Goal: Task Accomplishment & Management: Manage account settings

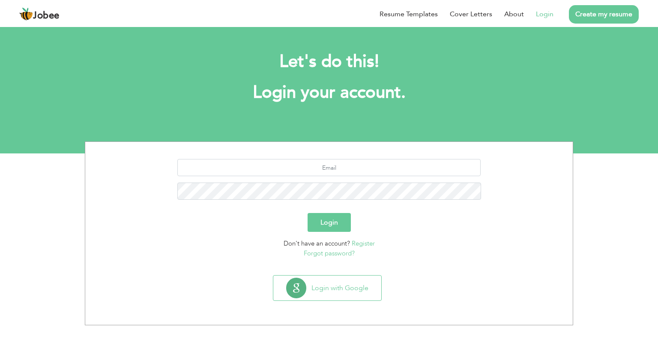
click at [550, 12] on link "Login" at bounding box center [545, 14] width 18 height 10
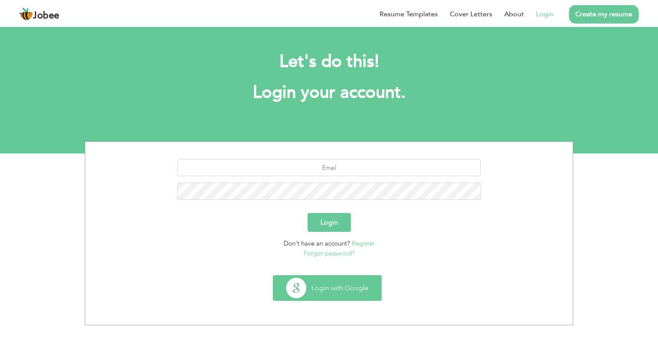
click at [327, 283] on button "Login with Google" at bounding box center [327, 287] width 108 height 25
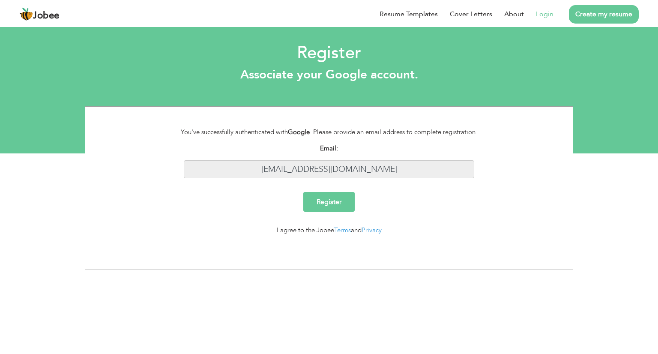
click at [387, 169] on input "engr.mustahsin@gmail.com" at bounding box center [329, 169] width 291 height 18
click at [547, 12] on link "Login" at bounding box center [545, 14] width 18 height 10
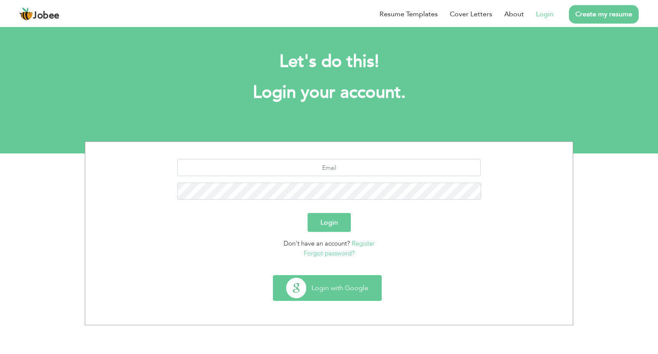
click at [332, 289] on button "Login with Google" at bounding box center [327, 287] width 108 height 25
click at [302, 284] on button "Login with Google" at bounding box center [327, 287] width 108 height 25
click at [338, 283] on button "Login with Google" at bounding box center [327, 287] width 108 height 25
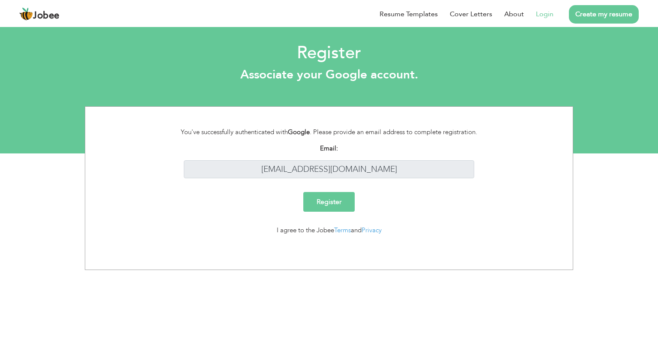
click at [327, 199] on input "Register" at bounding box center [328, 202] width 51 height 20
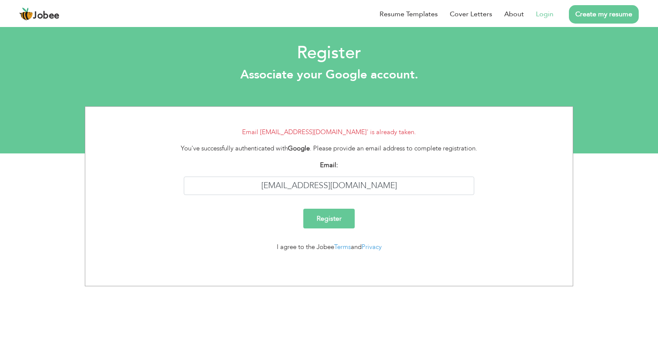
click at [546, 15] on link "Login" at bounding box center [545, 14] width 18 height 10
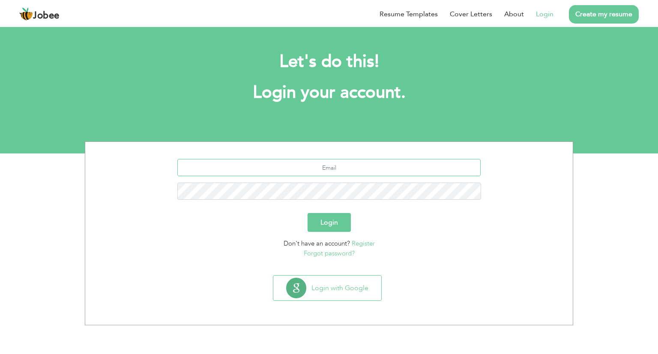
click at [317, 167] on input "text" at bounding box center [329, 167] width 304 height 17
type input "[EMAIL_ADDRESS][DOMAIN_NAME]"
click at [331, 254] on link "Forgot password?" at bounding box center [329, 253] width 51 height 9
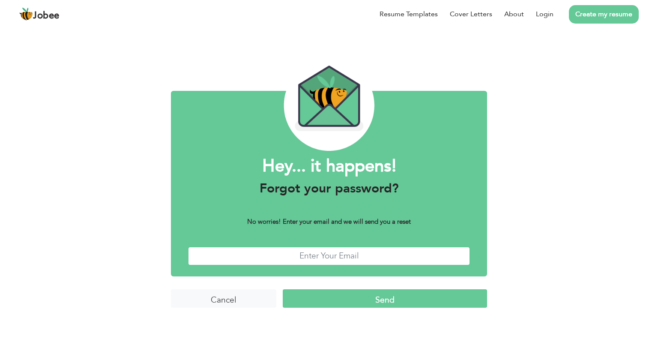
click at [324, 254] on input "text" at bounding box center [329, 256] width 282 height 18
type input "[EMAIL_ADDRESS][DOMAIN_NAME]"
click at [382, 299] on input "Send" at bounding box center [385, 298] width 204 height 18
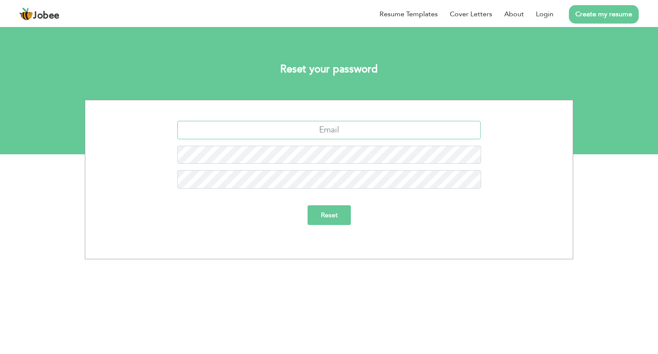
click at [319, 131] on input "text" at bounding box center [329, 130] width 304 height 18
type input "engr.mustahsin@gmail.com"
click at [327, 215] on input "Reset" at bounding box center [329, 215] width 43 height 20
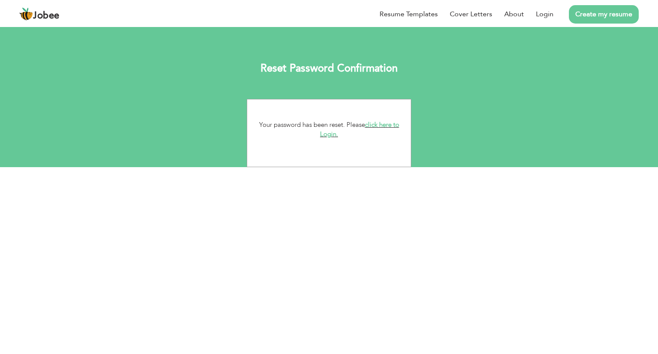
click at [389, 123] on link "click here to Login." at bounding box center [359, 129] width 79 height 18
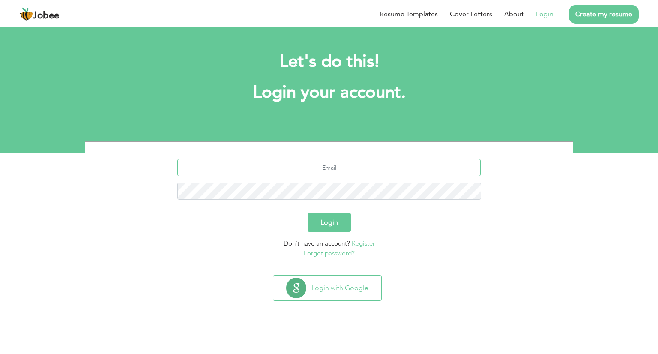
type input "[EMAIL_ADDRESS][DOMAIN_NAME]"
click at [326, 220] on button "Login" at bounding box center [329, 222] width 43 height 19
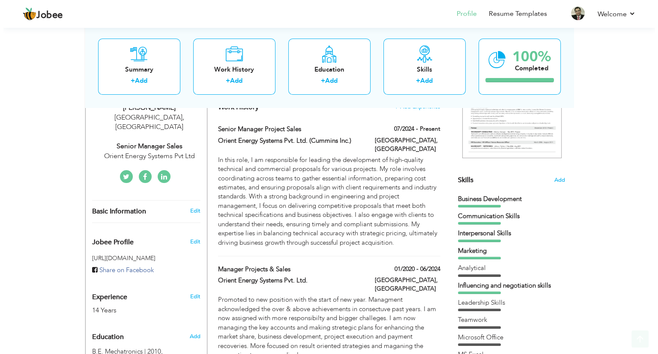
scroll to position [257, 0]
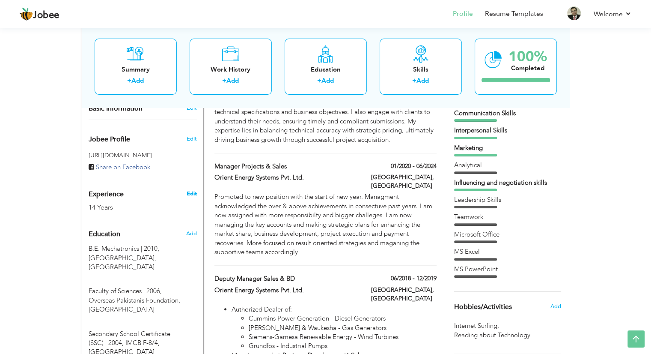
click at [191, 190] on link "Edit" at bounding box center [191, 194] width 10 height 8
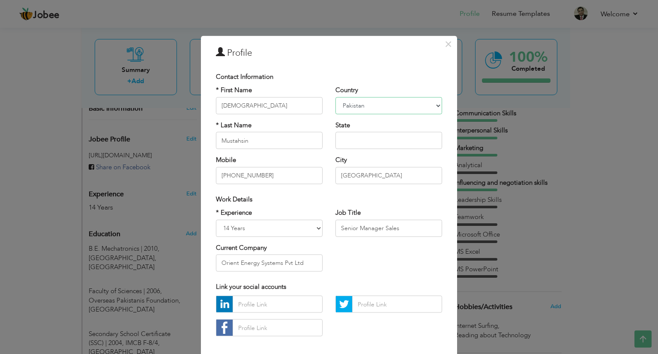
click at [433, 105] on select "Afghanistan Albania Algeria American Samoa Andorra Angola Anguilla Antarctica A…" at bounding box center [388, 105] width 107 height 17
select select "number:191"
click at [335, 97] on select "Afghanistan Albania Algeria American Samoa Andorra Angola Anguilla Antarctica A…" at bounding box center [388, 105] width 107 height 17
click at [375, 172] on input "Islamabad" at bounding box center [388, 175] width 107 height 17
drag, startPoint x: 376, startPoint y: 176, endPoint x: 288, endPoint y: 164, distance: 88.5
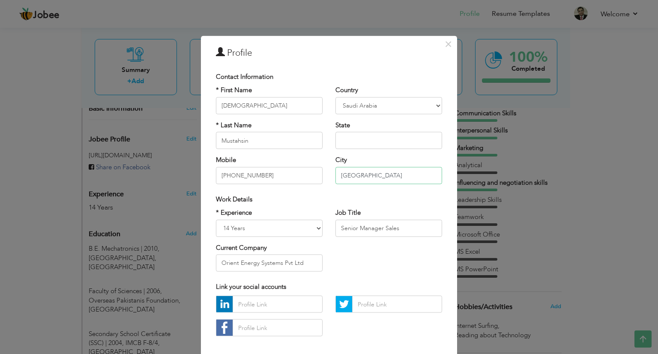
click at [288, 164] on div "* First Name Muhammad * Last Name Mustahsin Mobile +923335141977 Country Afghan…" at bounding box center [328, 138] width 239 height 105
type input "Dammam"
click at [225, 228] on select "Entry Level Less than 1 Year 1 Year 2 Years 3 Years 4 Years 5 Years 6 Years 7 Y…" at bounding box center [269, 227] width 107 height 17
select select "number:17"
click at [216, 219] on select "Entry Level Less than 1 Year 1 Year 2 Years 3 Years 4 Years 5 Years 6 Years 7 Y…" at bounding box center [269, 227] width 107 height 17
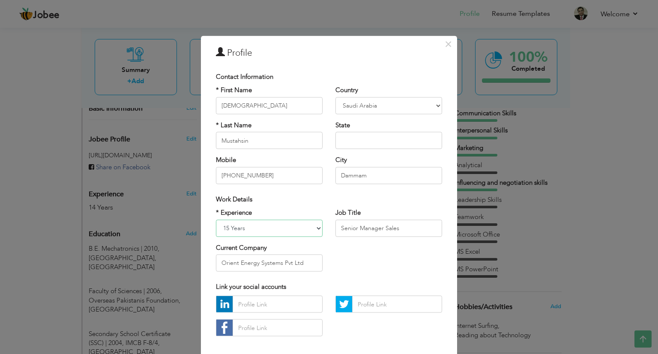
scroll to position [41, 0]
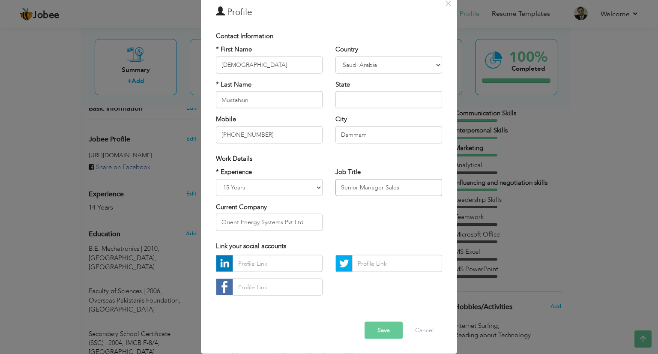
drag, startPoint x: 380, startPoint y: 187, endPoint x: 356, endPoint y: 187, distance: 23.6
click at [356, 187] on input "Senior Manager Sales" at bounding box center [388, 187] width 107 height 17
type input "Senior Engineer Sales"
click at [388, 220] on div "* Experience Entry Level Less than 1 Year 1 Year 2 Years 3 Years 4 Years 5 Year…" at bounding box center [328, 202] width 239 height 70
click at [301, 221] on input "Orient Energy Systems Pvt Ltd" at bounding box center [269, 222] width 107 height 17
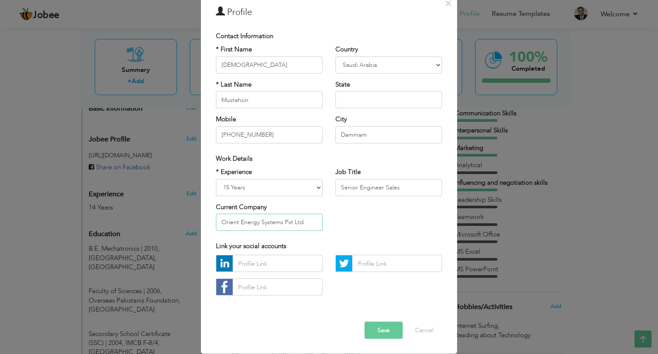
drag, startPoint x: 302, startPoint y: 221, endPoint x: 206, endPoint y: 214, distance: 97.0
click at [206, 214] on div "× Profile Contact Information * First Name Muhammad * Last Name Mustahsin Aruba" at bounding box center [329, 174] width 256 height 358
type input "E"
type input "a"
click at [252, 222] on input "Eastern Msar ()" at bounding box center [269, 222] width 107 height 17
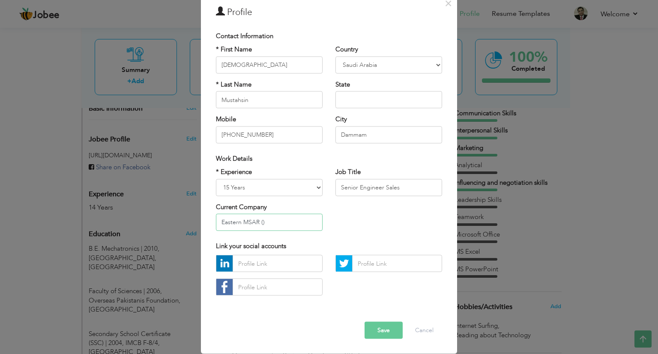
paste input "مسار الشرقية"
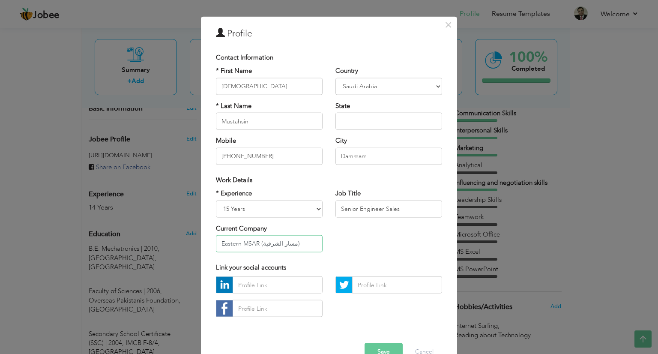
scroll to position [0, 0]
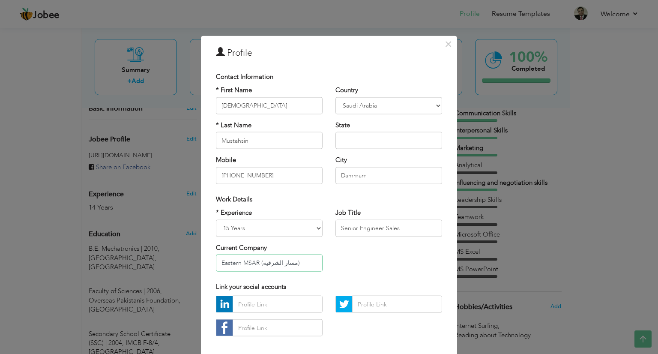
type input "Eastern MSAR (مسار الشرقية)"
click at [268, 175] on input "+923335141977" at bounding box center [269, 175] width 107 height 17
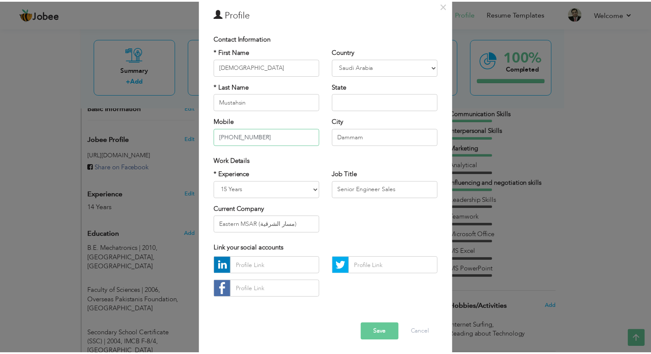
scroll to position [41, 0]
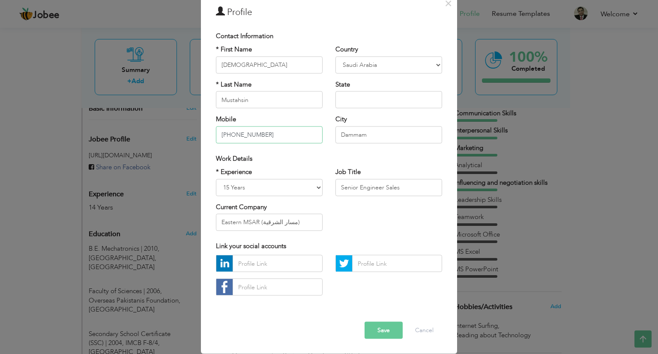
type input "[PHONE_NUMBER]"
click at [382, 331] on button "Save" at bounding box center [383, 330] width 38 height 17
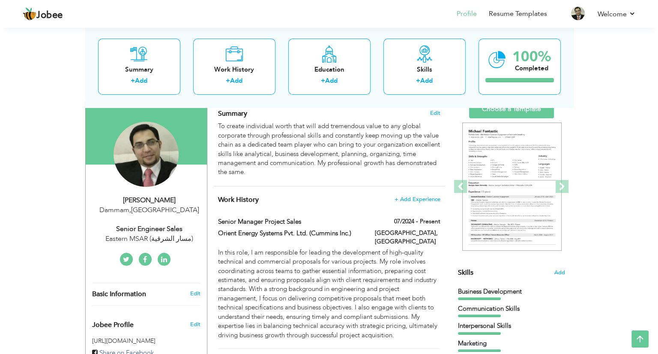
scroll to position [0, 0]
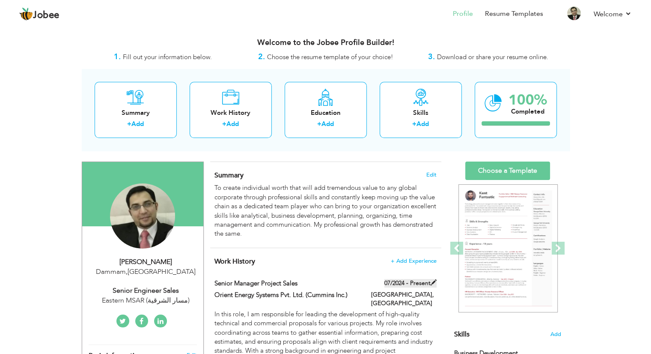
click at [433, 281] on span at bounding box center [434, 282] width 6 height 6
type input "Senior Manager Project Sales"
type input "Orient Energy Systems Pvt. Ltd. (Cummins Inc.)"
type input "07/2024"
type input "[GEOGRAPHIC_DATA]"
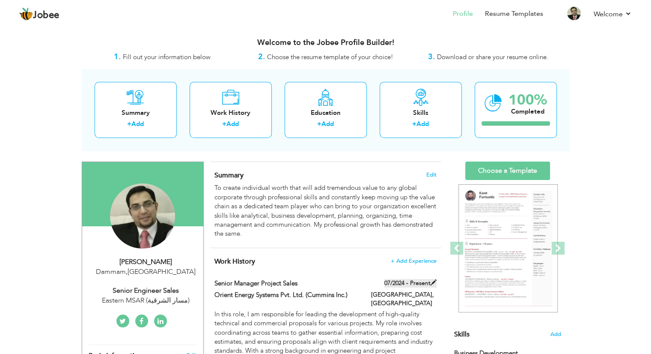
type input "Islamabad"
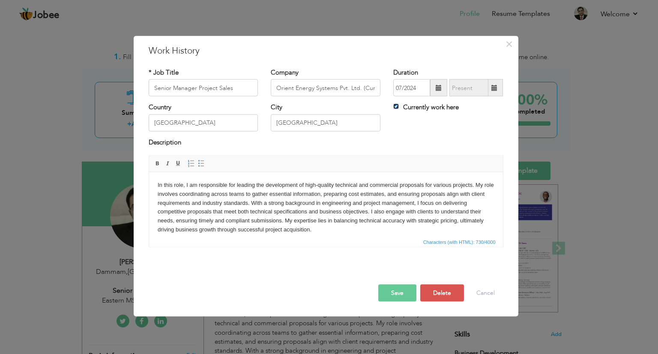
click at [397, 106] on input "Currently work here" at bounding box center [396, 107] width 6 height 6
checkbox input "false"
click at [497, 86] on span at bounding box center [494, 88] width 6 height 6
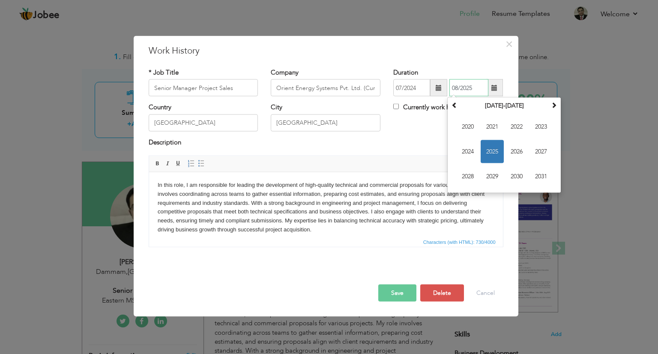
click at [493, 148] on span "2025" at bounding box center [492, 151] width 23 height 23
click at [517, 155] on span "Jul" at bounding box center [516, 151] width 23 height 23
type input "07/2025"
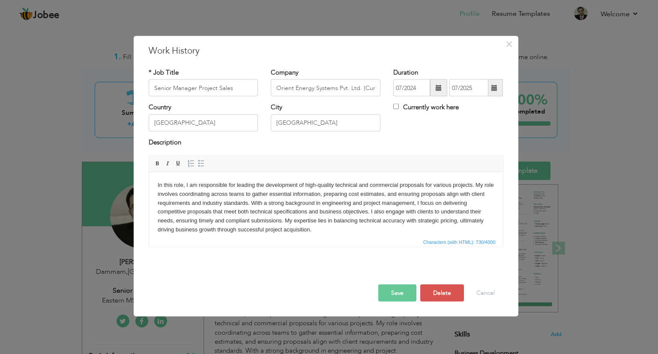
click at [496, 90] on span at bounding box center [494, 88] width 6 height 6
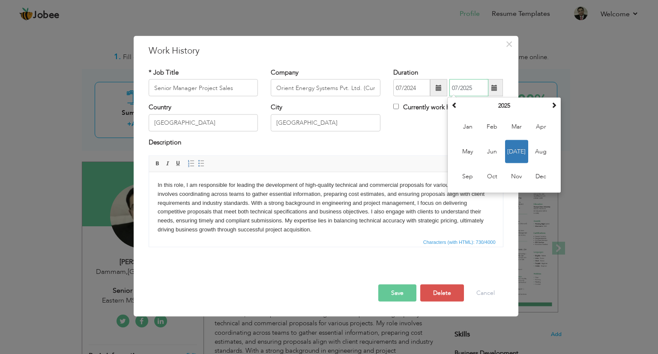
click at [511, 149] on span "Jul" at bounding box center [516, 151] width 23 height 23
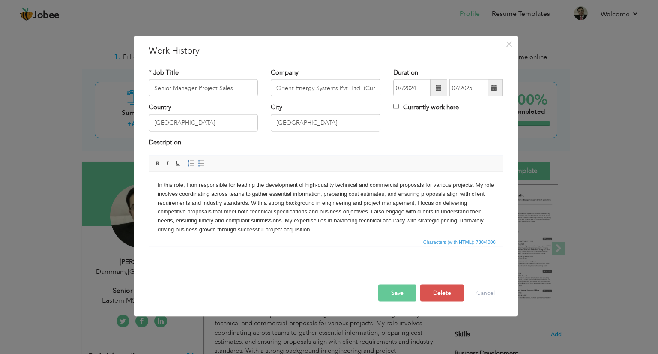
click at [394, 292] on button "Save" at bounding box center [397, 292] width 38 height 17
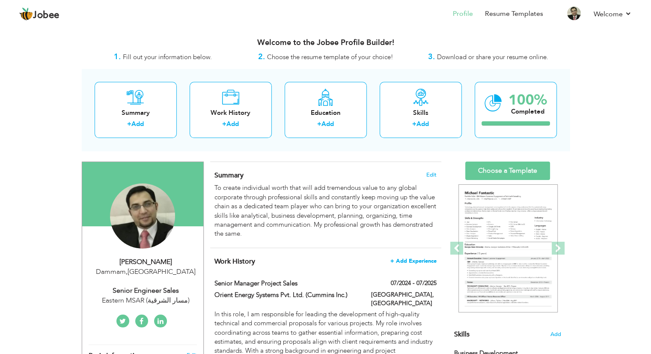
click at [415, 260] on span "+ Add Experience" at bounding box center [414, 261] width 46 height 6
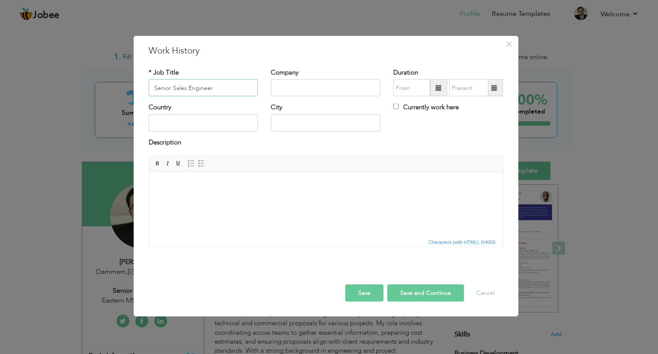
type input "Senior Sales Engineer"
click at [285, 86] on input "text" at bounding box center [326, 87] width 110 height 17
click at [186, 123] on input "text" at bounding box center [204, 122] width 110 height 17
type input "[GEOGRAPHIC_DATA]"
click at [300, 123] on input "text" at bounding box center [326, 122] width 110 height 17
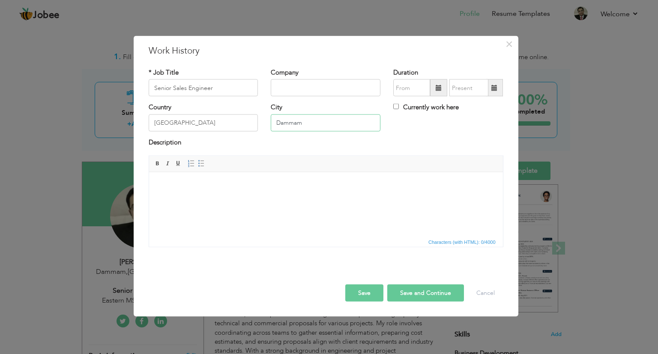
type input "Dammam"
click at [397, 106] on input "Currently work here" at bounding box center [396, 107] width 6 height 6
checkbox input "true"
click at [439, 90] on span at bounding box center [439, 88] width 6 height 6
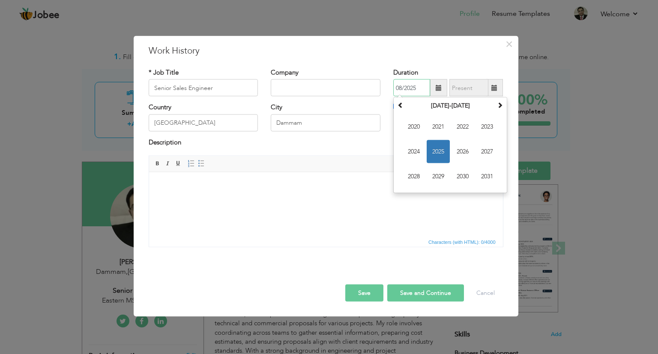
click at [439, 155] on span "2025" at bounding box center [438, 151] width 23 height 23
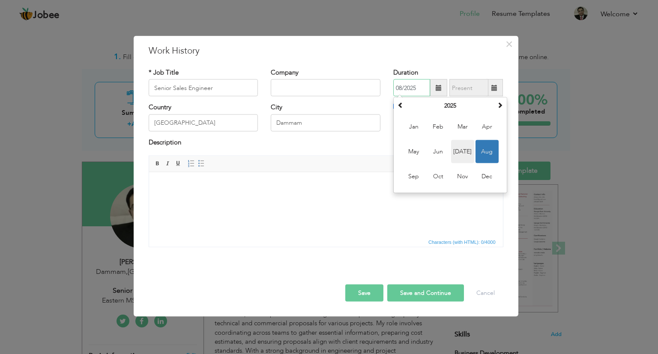
click at [462, 149] on span "Jul" at bounding box center [462, 151] width 23 height 23
type input "07/2025"
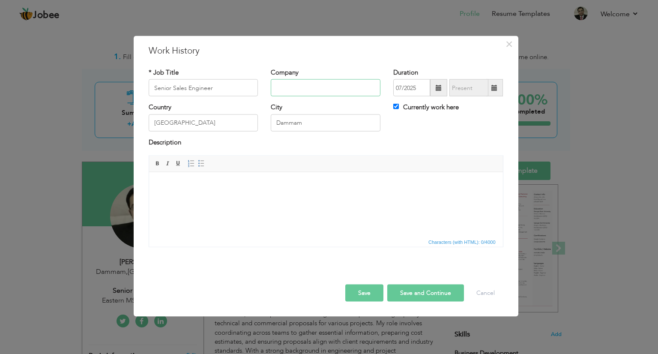
click at [298, 89] on input "text" at bounding box center [326, 87] width 110 height 17
type input "Eastern MSAR ()"
click at [362, 292] on button "Save" at bounding box center [364, 292] width 38 height 17
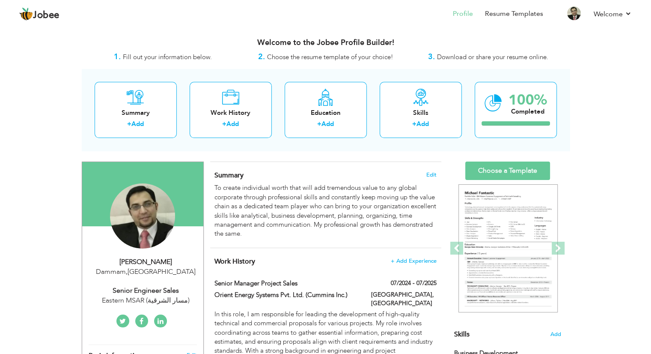
drag, startPoint x: 185, startPoint y: 301, endPoint x: 163, endPoint y: 300, distance: 22.3
click at [163, 300] on div "Eastern MSAR (مسار الشرقية)" at bounding box center [146, 301] width 115 height 10
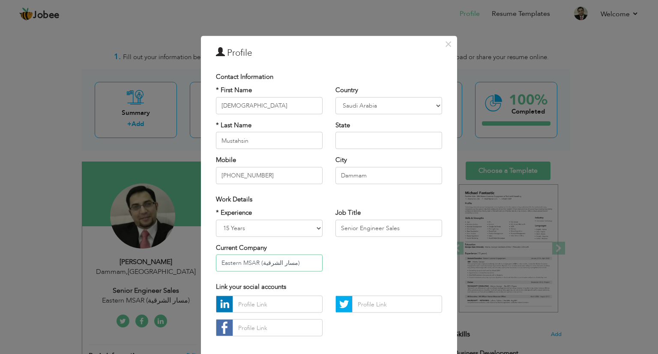
drag, startPoint x: 289, startPoint y: 263, endPoint x: 208, endPoint y: 258, distance: 81.1
click at [209, 258] on div "* Experience Entry Level Less than 1 Year 1 Year 2 Years 3 Years 4 Years 5 Year…" at bounding box center [268, 243] width 119 height 70
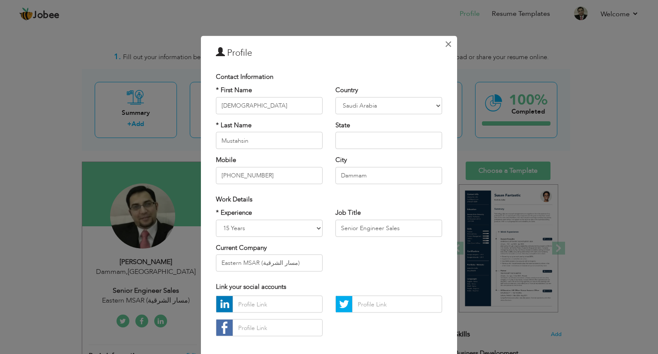
click at [447, 43] on span "×" at bounding box center [448, 43] width 7 height 15
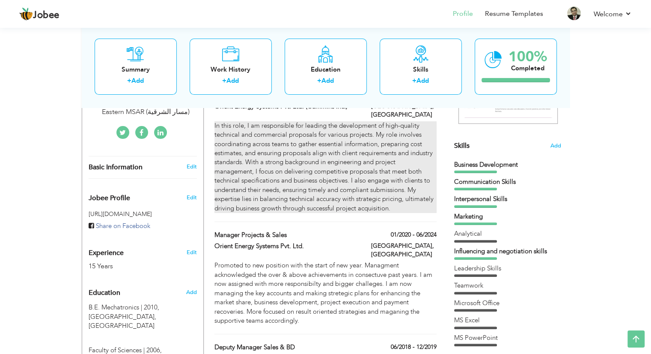
scroll to position [171, 0]
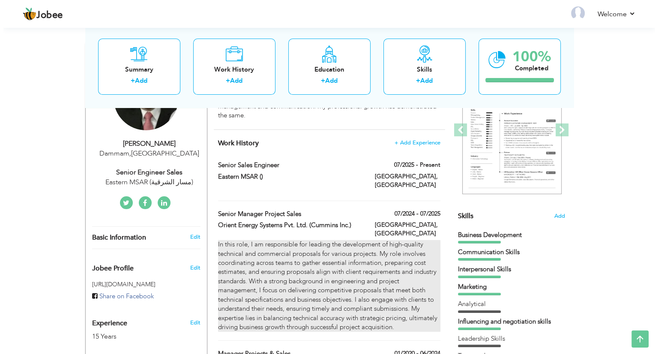
scroll to position [86, 0]
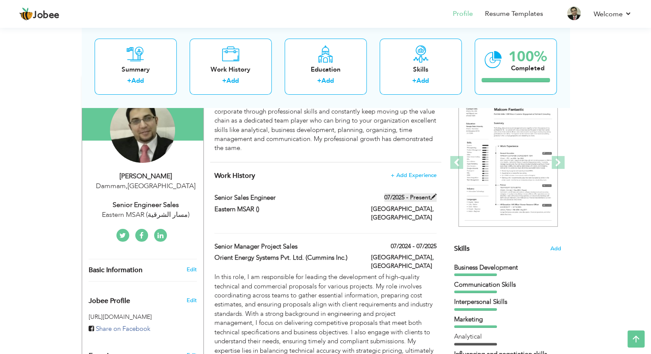
click at [434, 196] on span at bounding box center [434, 197] width 6 height 6
type input "Senior Sales Engineer"
type input "Eastern MSAR ()"
type input "07/2025"
type input "[GEOGRAPHIC_DATA]"
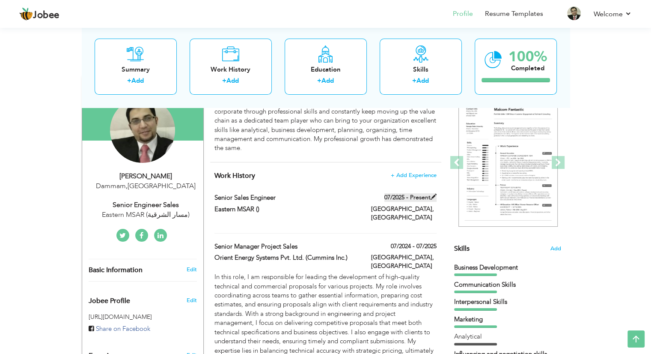
type input "Dammam"
checkbox input "true"
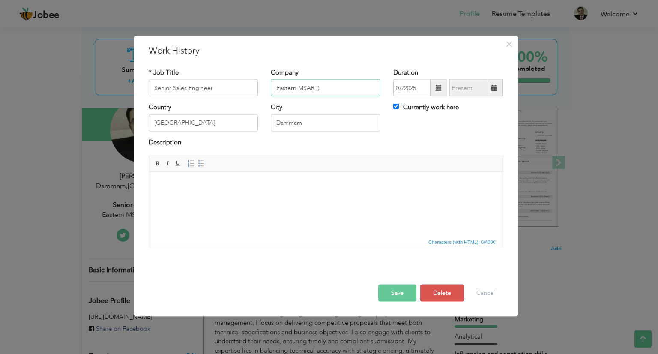
click at [317, 87] on input "Eastern MSAR ()" at bounding box center [326, 87] width 110 height 17
paste input "Eastern MSAR (مسار الشرقية)"
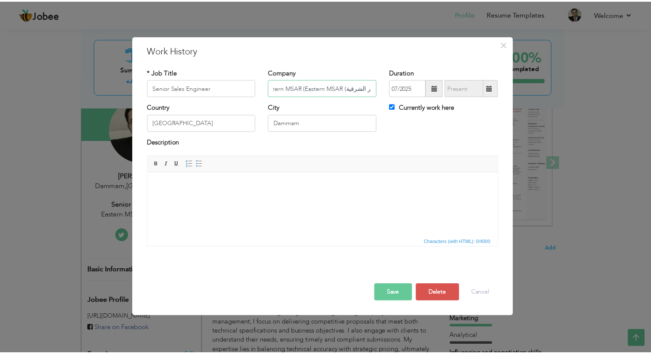
scroll to position [0, 0]
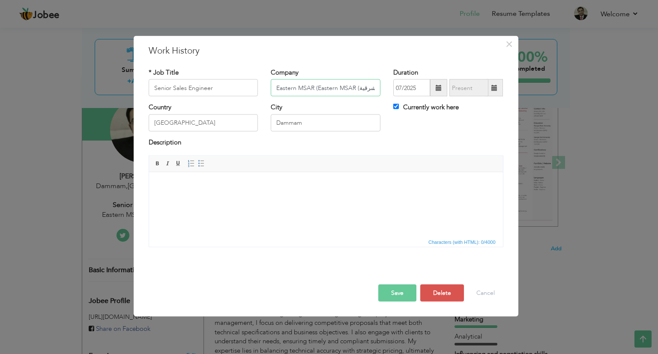
drag, startPoint x: 307, startPoint y: 87, endPoint x: 236, endPoint y: 91, distance: 71.2
click at [236, 91] on div "* Job Title Senior Sales Engineer Company Eastern MSAR (Eastern MSAR (مسار الشر…" at bounding box center [325, 85] width 367 height 35
type input "Eastern MSAR (مسار الشرقية)"
click at [250, 177] on html at bounding box center [326, 185] width 354 height 26
click at [396, 292] on button "Save" at bounding box center [397, 292] width 38 height 17
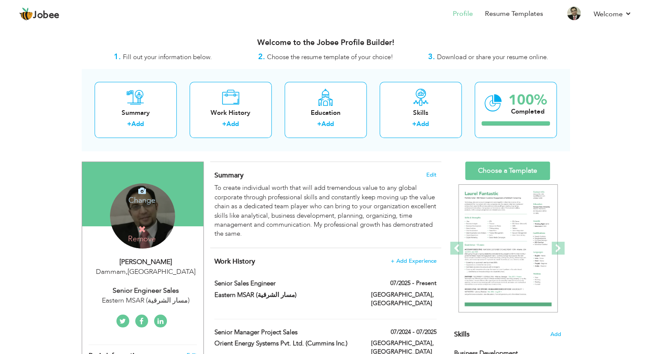
click at [143, 199] on h4 "Change" at bounding box center [141, 194] width 61 height 21
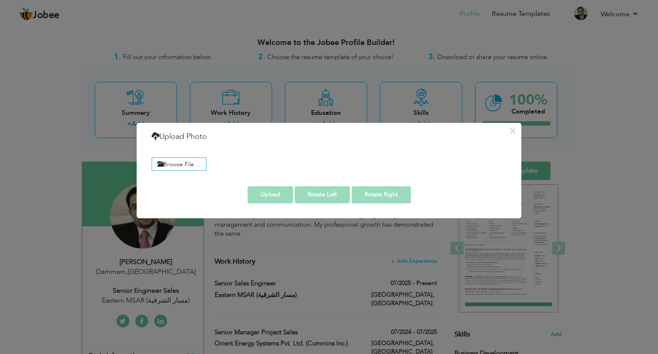
click at [46, 225] on div "× Upload Photo Browse File ..." at bounding box center [329, 177] width 658 height 354
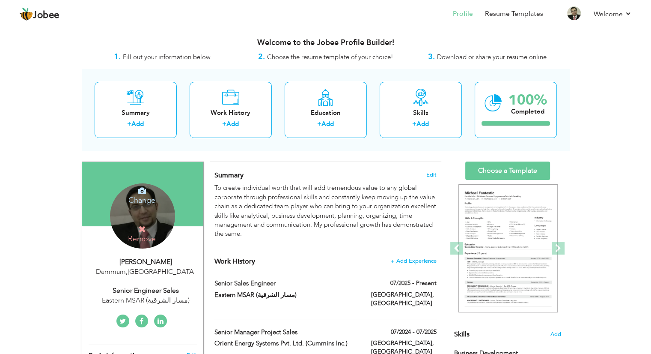
click at [143, 192] on icon at bounding box center [142, 191] width 8 height 8
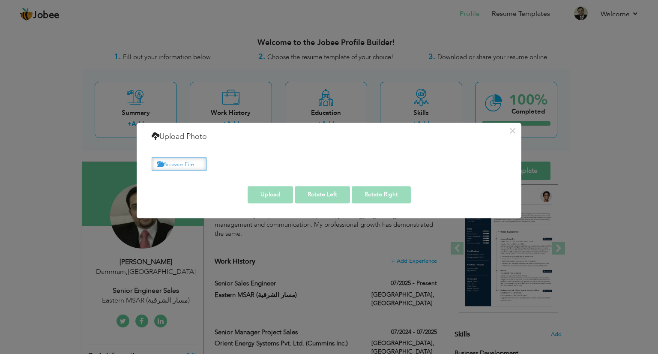
click at [185, 165] on label "Browse File ..." at bounding box center [179, 163] width 55 height 13
click at [0, 0] on input "Browse File ..." at bounding box center [0, 0] width 0 height 0
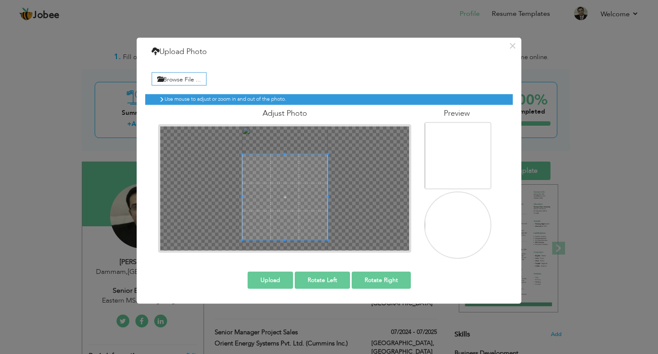
click at [343, 294] on div "× Upload Photo Browse File ... Adjust Photo Preview Upload Rotate Left" at bounding box center [329, 171] width 385 height 266
click at [294, 197] on span at bounding box center [285, 186] width 86 height 86
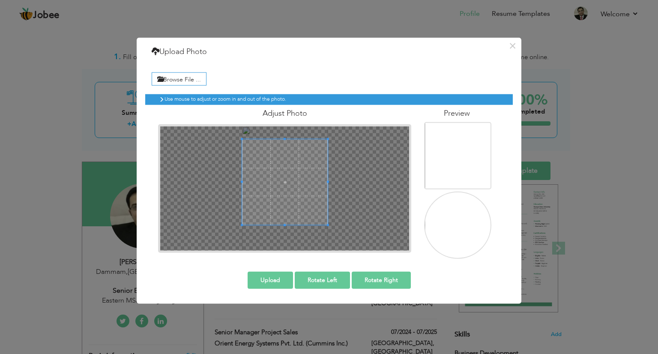
click at [294, 193] on span at bounding box center [285, 182] width 86 height 86
click at [294, 189] on span at bounding box center [285, 180] width 86 height 86
click at [445, 226] on img at bounding box center [458, 232] width 67 height 98
click at [274, 204] on span at bounding box center [285, 181] width 86 height 86
click at [384, 204] on div at bounding box center [284, 188] width 249 height 124
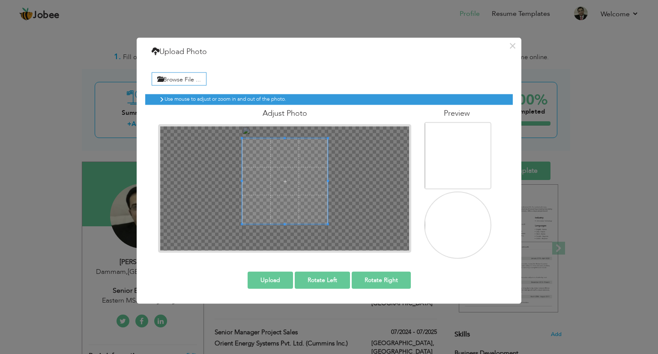
click at [267, 277] on button "Upload" at bounding box center [270, 279] width 45 height 17
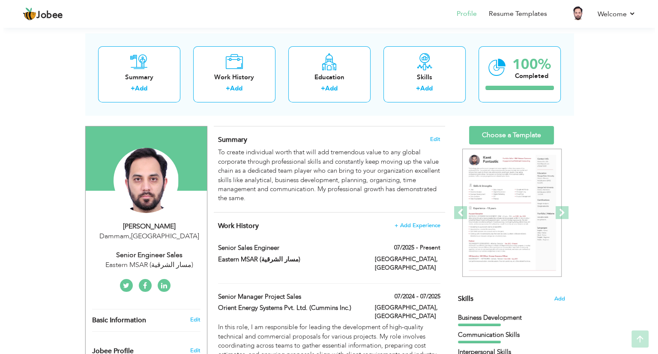
scroll to position [86, 0]
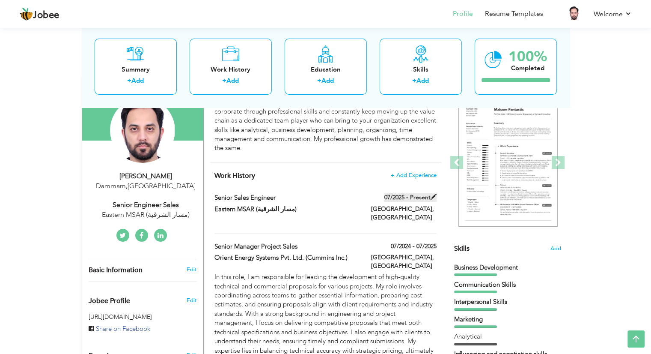
click at [433, 195] on span at bounding box center [434, 197] width 6 height 6
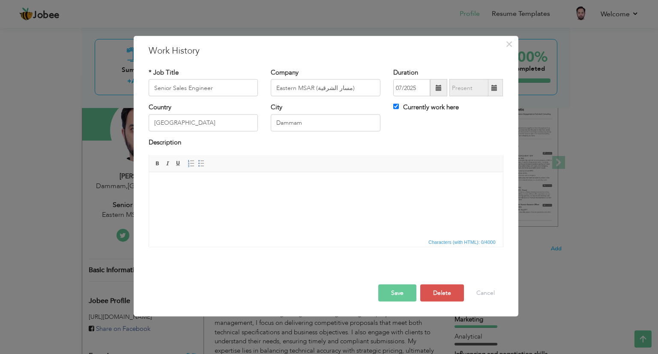
click at [162, 178] on html at bounding box center [326, 185] width 354 height 26
drag, startPoint x: 162, startPoint y: 178, endPoint x: 311, endPoint y: 182, distance: 148.7
click at [311, 182] on body at bounding box center [325, 184] width 337 height 9
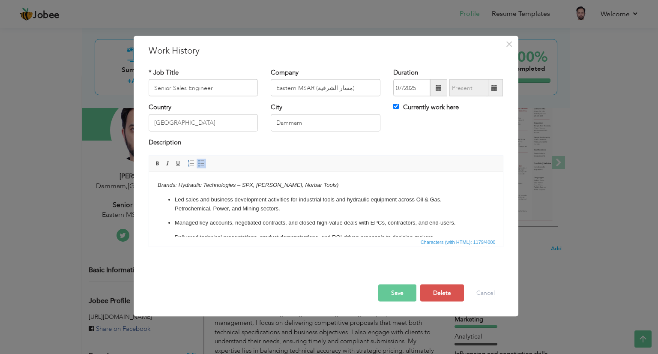
scroll to position [0, 0]
click at [340, 184] on p "Brands: Hydraulic Technologies – SPX, Ingersoll Rand, Norbar Tools)" at bounding box center [325, 184] width 337 height 9
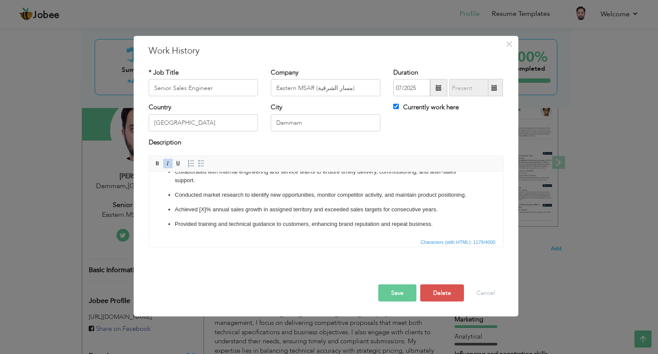
scroll to position [104, 0]
click at [210, 208] on p "Achieved [X]% annual sales growth in assigned territory and exceeded sales targ…" at bounding box center [325, 208] width 302 height 9
click at [215, 209] on p "Achieved annual sales growth in assigned territory and exceeded sales targets f…" at bounding box center [325, 208] width 302 height 9
click at [413, 208] on p "Achieved sales growth in assigned territory and exceeded sales targets for cons…" at bounding box center [325, 208] width 302 height 9
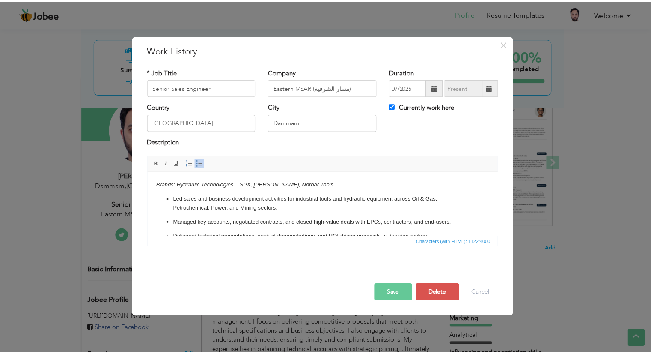
scroll to position [0, 0]
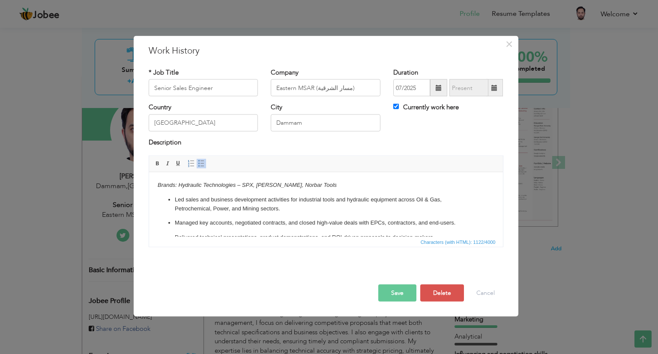
click at [388, 292] on button "Save" at bounding box center [397, 292] width 38 height 17
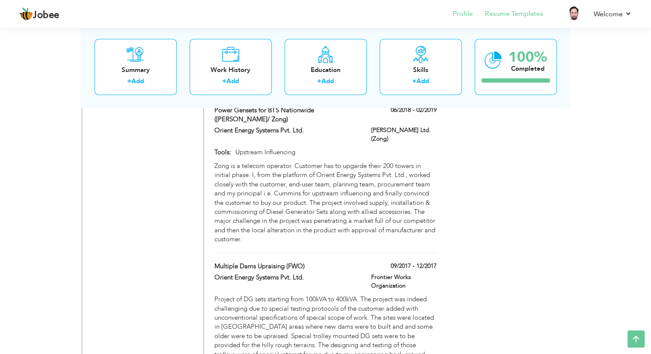
scroll to position [2019, 0]
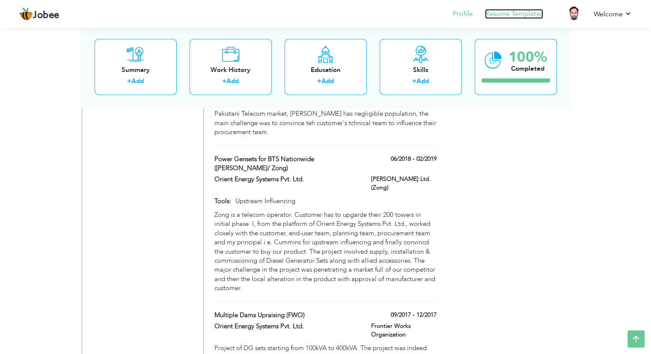
click at [516, 14] on link "Resume Templates" at bounding box center [514, 14] width 58 height 10
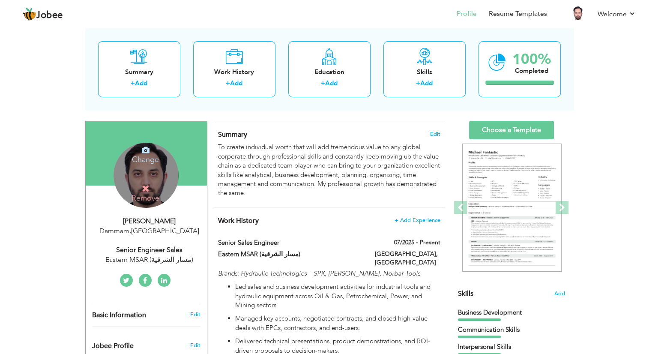
scroll to position [43, 0]
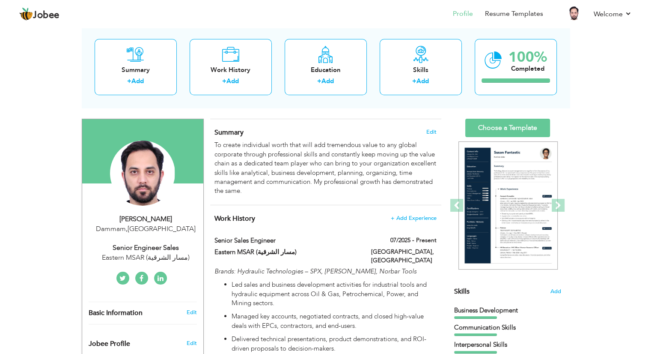
click at [171, 248] on div "Senior Engineer Sales" at bounding box center [146, 248] width 115 height 10
type input "[DEMOGRAPHIC_DATA]"
type input "Mustahsin"
type input "[PHONE_NUMBER]"
select select "number:191"
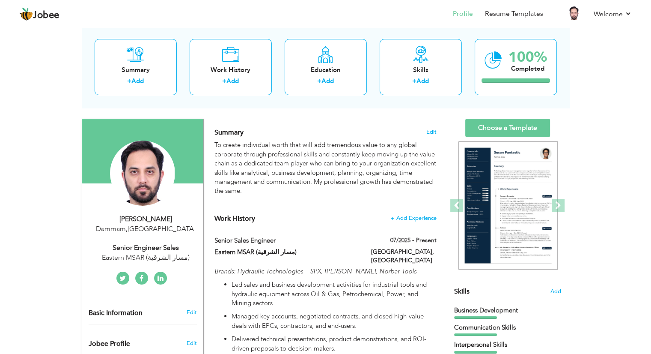
type input "Dammam"
select select "number:17"
type input "Eastern MSAR (مسار الشرقية)"
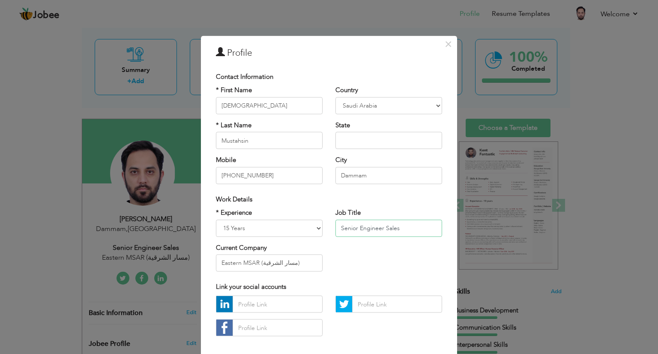
click at [356, 226] on input "Senior Engineer Sales" at bounding box center [388, 227] width 107 height 17
click at [418, 228] on input "Senior Sales Engineer Sales" at bounding box center [388, 227] width 107 height 17
type input "Senior Sales Engineer"
click at [302, 263] on input "Eastern MSAR (مسار الشرقية)" at bounding box center [269, 262] width 107 height 17
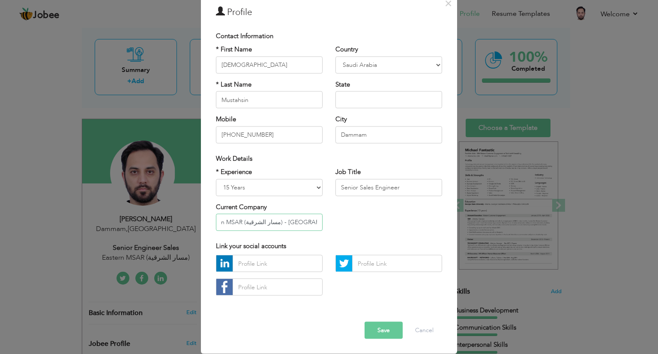
type input "Eastern MSAR (مسار الشرقية) - [GEOGRAPHIC_DATA], [GEOGRAPHIC_DATA]"
click at [375, 327] on button "Save" at bounding box center [383, 330] width 38 height 17
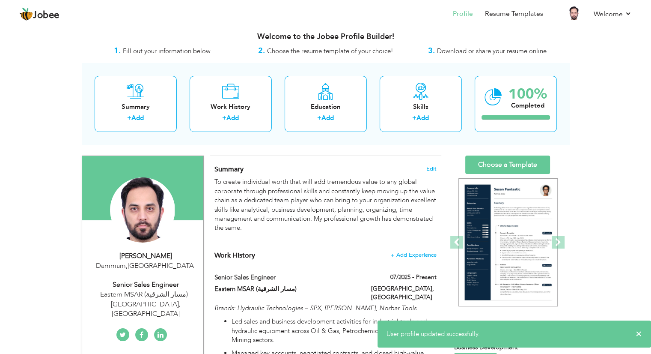
scroll to position [0, 0]
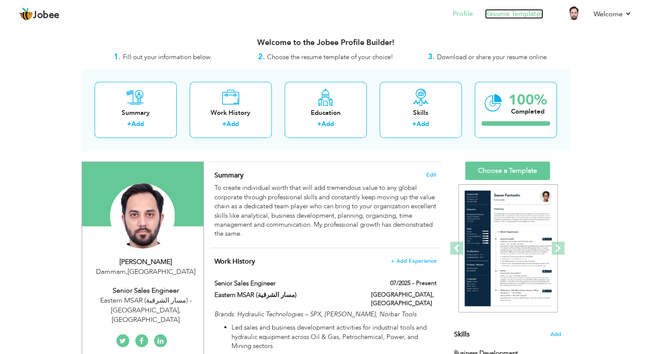
click at [520, 14] on link "Resume Templates" at bounding box center [514, 14] width 58 height 10
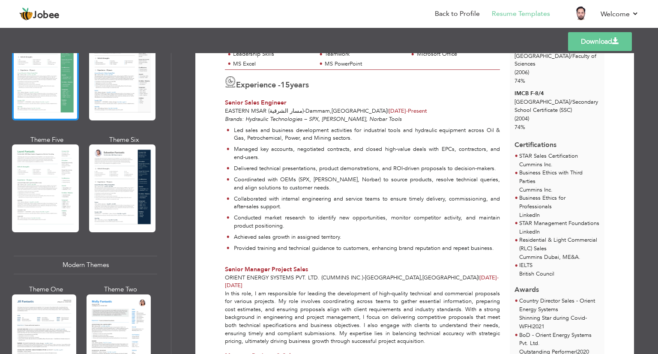
scroll to position [214, 0]
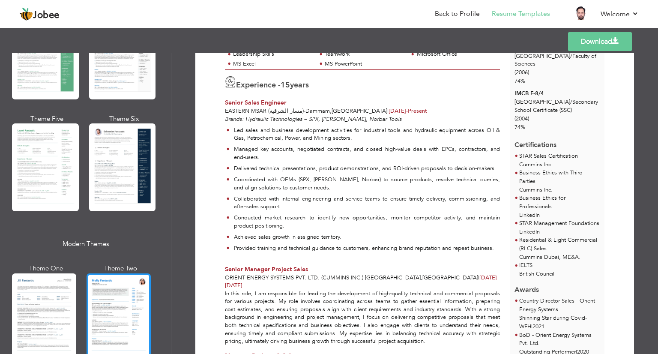
click at [108, 292] on div at bounding box center [119, 315] width 64 height 85
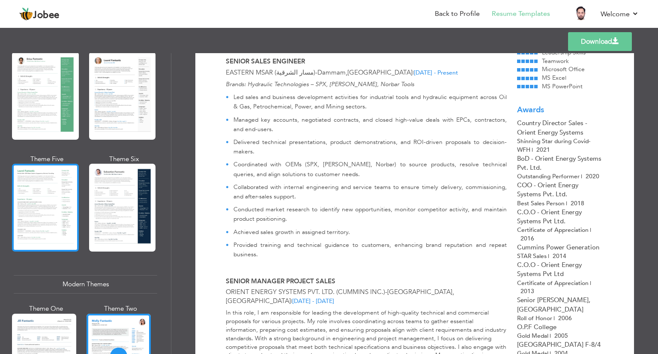
scroll to position [128, 0]
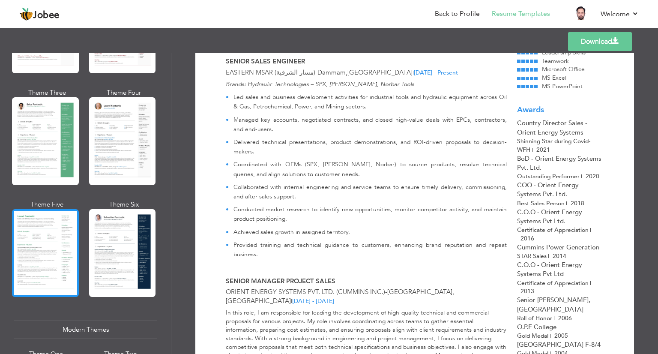
click at [52, 248] on div at bounding box center [45, 253] width 67 height 88
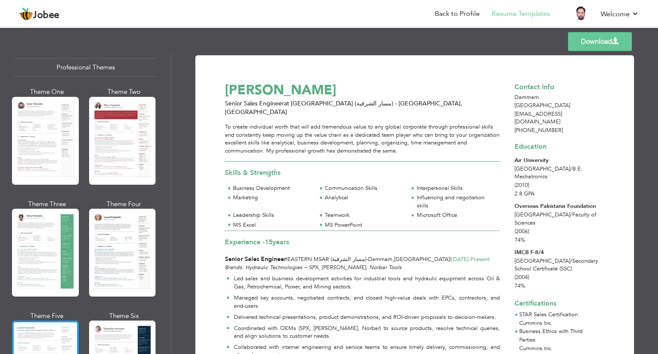
scroll to position [0, 0]
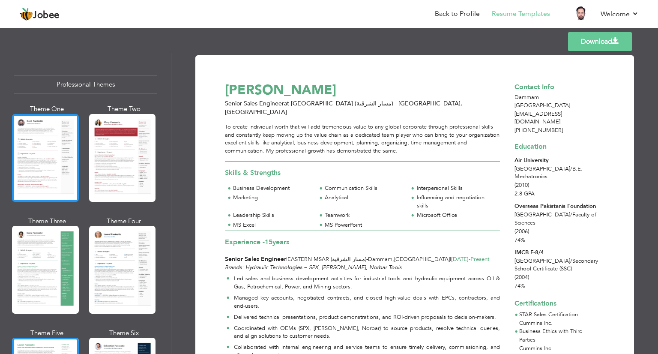
click at [42, 145] on div at bounding box center [45, 158] width 67 height 88
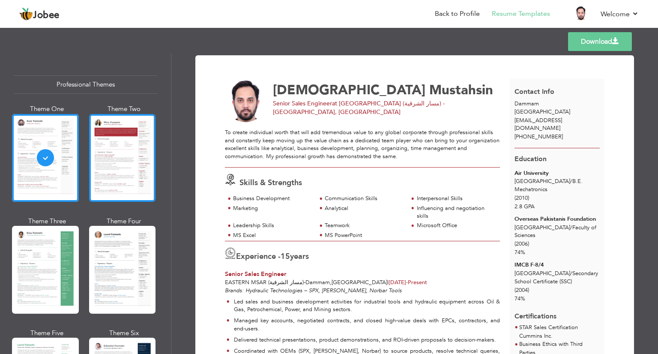
click at [120, 173] on div at bounding box center [122, 158] width 67 height 88
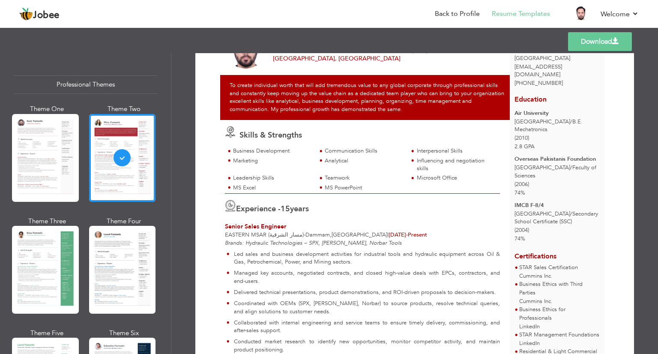
scroll to position [43, 0]
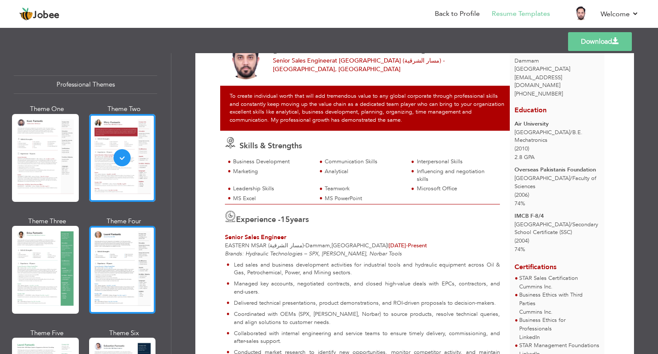
click at [122, 268] on div at bounding box center [122, 270] width 67 height 88
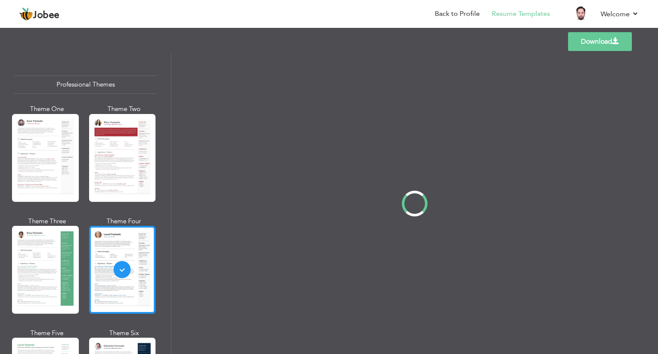
scroll to position [0, 0]
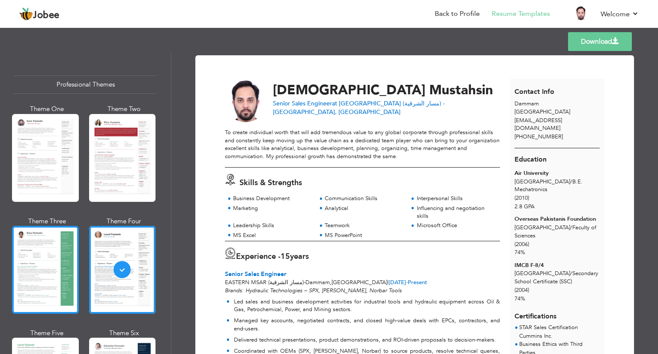
click at [51, 251] on div at bounding box center [45, 270] width 67 height 88
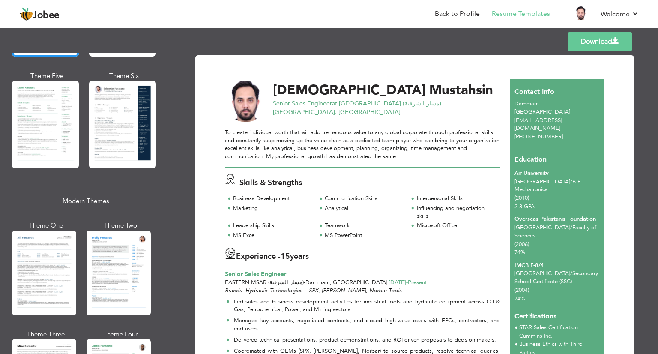
scroll to position [471, 0]
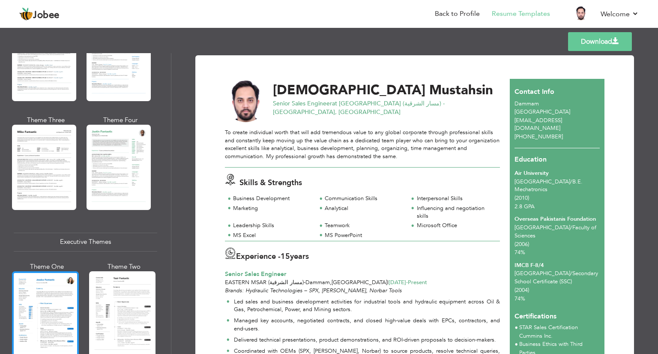
click at [45, 302] on div at bounding box center [45, 315] width 67 height 88
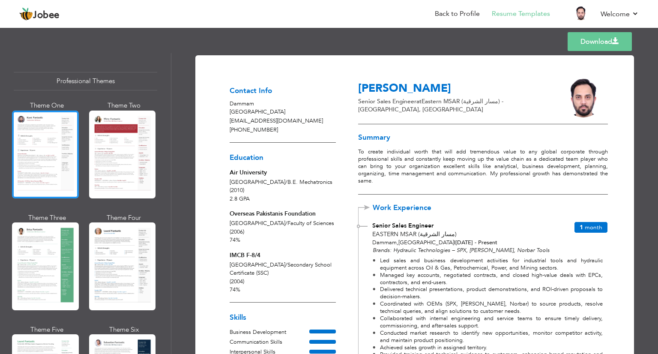
scroll to position [0, 0]
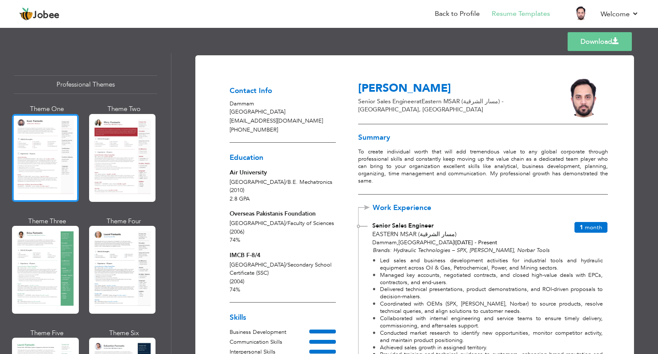
click at [40, 164] on div at bounding box center [45, 158] width 67 height 88
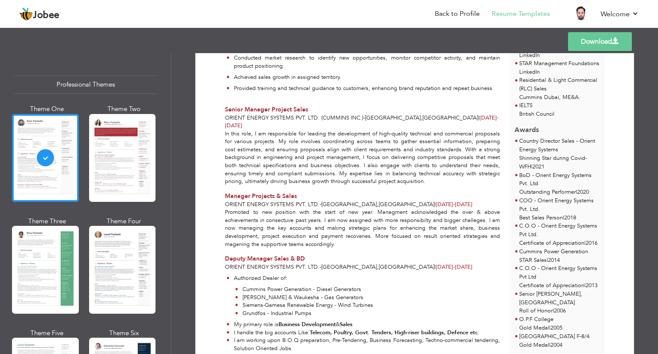
scroll to position [300, 0]
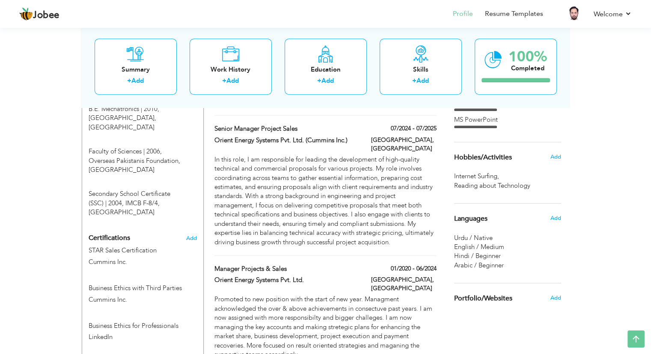
scroll to position [385, 0]
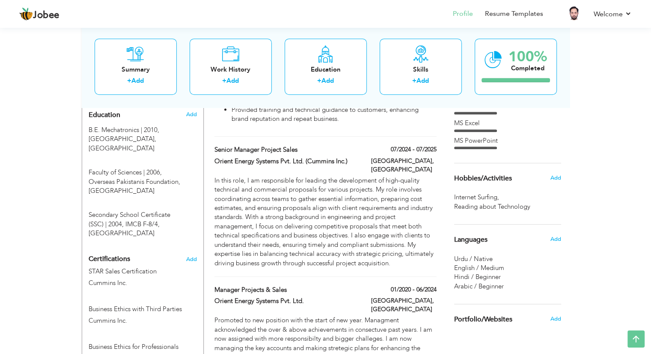
click at [514, 197] on div "Internet Surfing , Reading about Technology ," at bounding box center [507, 202] width 107 height 18
click at [481, 200] on span "Internet Surfing ," at bounding box center [477, 197] width 47 height 9
click at [496, 176] on span "Hobbies/Activities" at bounding box center [483, 179] width 58 height 8
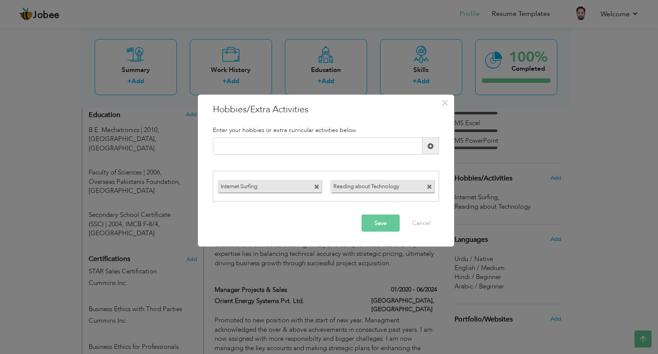
click at [315, 187] on span at bounding box center [317, 187] width 6 height 6
click at [316, 187] on span at bounding box center [317, 187] width 6 height 6
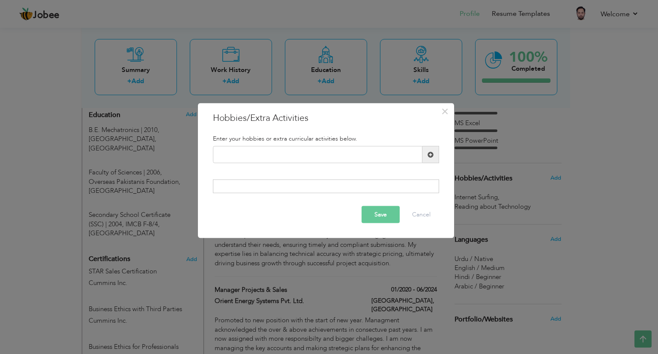
click at [242, 188] on div at bounding box center [326, 186] width 226 height 14
click at [317, 156] on input "text" at bounding box center [317, 154] width 209 height 17
type input "U"
type input "E"
click at [424, 215] on button "Cancel" at bounding box center [421, 214] width 36 height 17
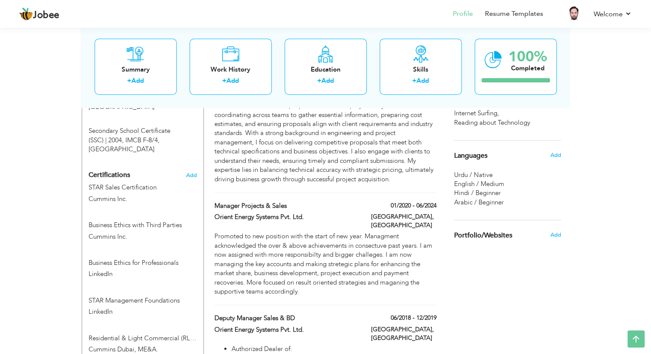
scroll to position [471, 0]
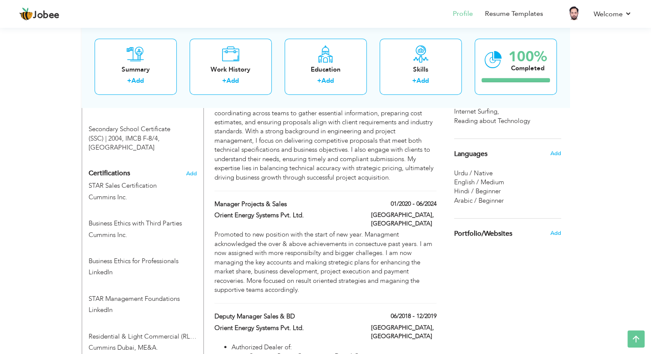
click at [500, 201] on span "Arabic / Beginner" at bounding box center [479, 200] width 50 height 9
click at [473, 200] on span "Arabic / Beginner" at bounding box center [479, 200] width 50 height 9
click at [468, 173] on span "Urdu / Native" at bounding box center [473, 173] width 39 height 9
click at [553, 151] on span "Add" at bounding box center [555, 153] width 11 height 8
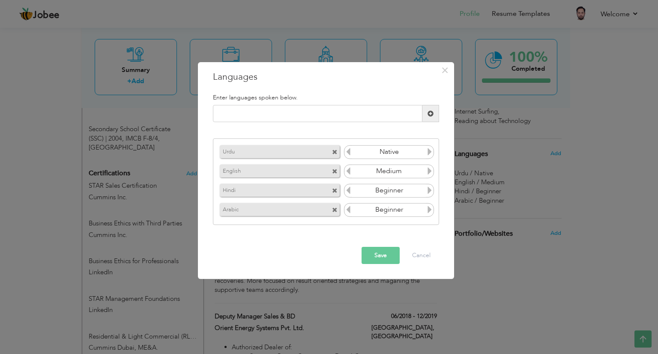
click at [427, 211] on icon at bounding box center [430, 210] width 8 height 8
click at [346, 209] on icon at bounding box center [348, 210] width 8 height 8
drag, startPoint x: 310, startPoint y: 212, endPoint x: 308, endPoint y: 161, distance: 50.6
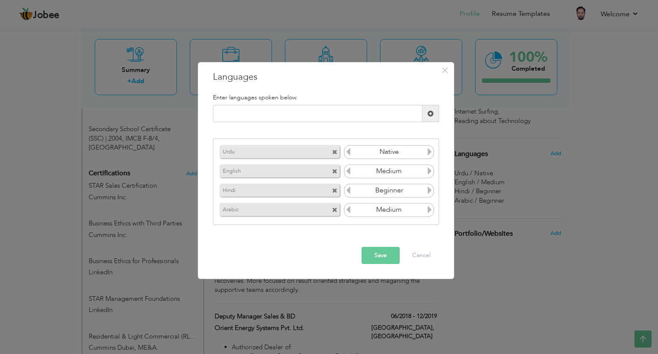
click at [308, 161] on div "Urdu Native English Medium Hindi Beginner Arabic Beginner" at bounding box center [326, 181] width 226 height 87
click at [334, 189] on span at bounding box center [335, 191] width 6 height 6
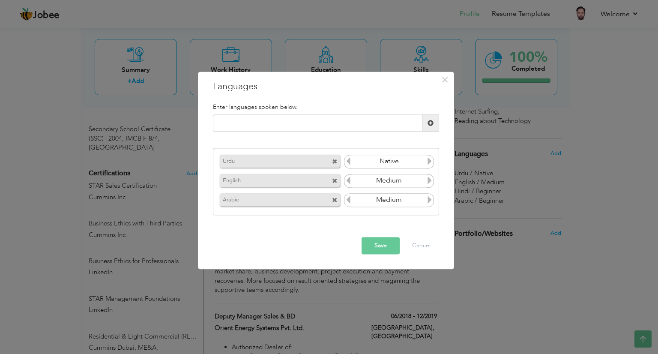
click at [333, 159] on span at bounding box center [335, 162] width 6 height 6
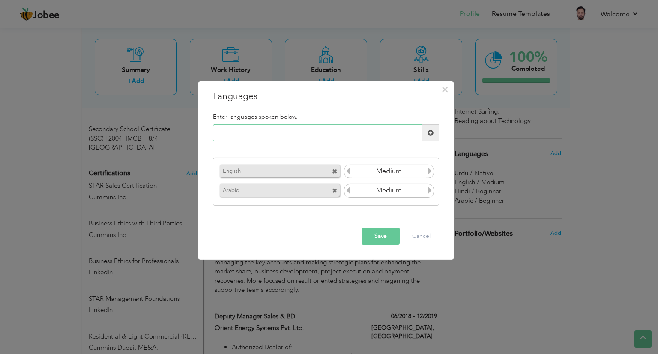
click at [268, 129] on input "text" at bounding box center [317, 132] width 209 height 17
type input "Urdu"
click at [371, 238] on button "Save" at bounding box center [380, 235] width 38 height 17
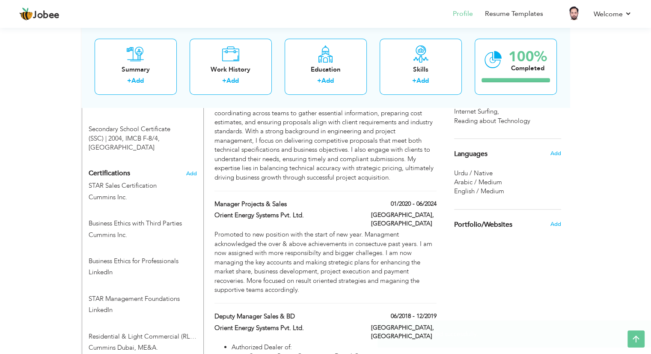
click at [498, 176] on div "Urdu / Native" at bounding box center [507, 173] width 107 height 9
click at [544, 165] on div "Languages Add" at bounding box center [508, 154] width 120 height 30
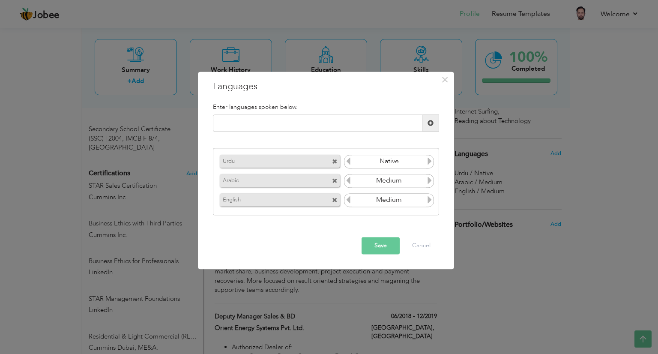
click at [429, 200] on icon at bounding box center [430, 200] width 8 height 8
click at [405, 199] on input "Medium" at bounding box center [389, 200] width 74 height 13
click at [404, 199] on input "Medium" at bounding box center [389, 200] width 74 height 13
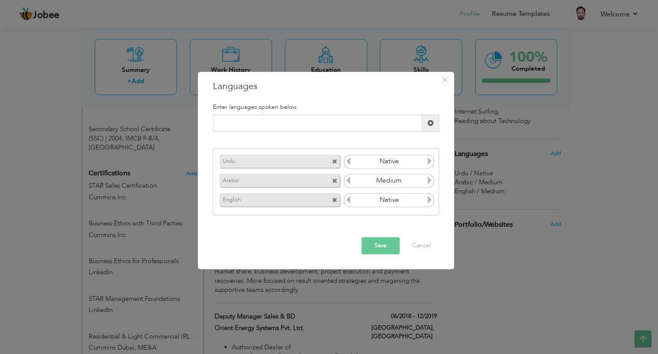
click at [400, 199] on input "Medium" at bounding box center [389, 200] width 74 height 13
type input "Native"
click at [335, 163] on span at bounding box center [335, 162] width 6 height 6
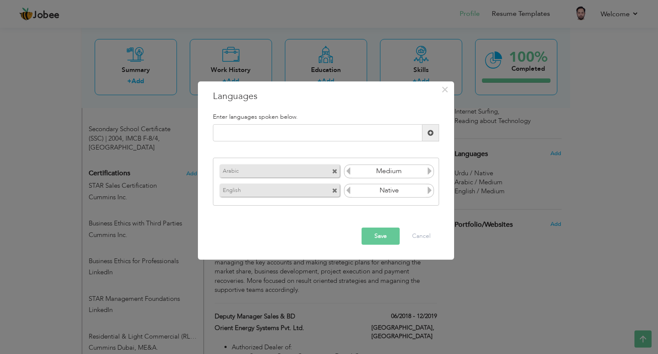
click at [335, 163] on div "Arabic" at bounding box center [281, 170] width 126 height 17
drag, startPoint x: 336, startPoint y: 170, endPoint x: 336, endPoint y: 177, distance: 7.3
click at [336, 170] on span at bounding box center [335, 172] width 6 height 6
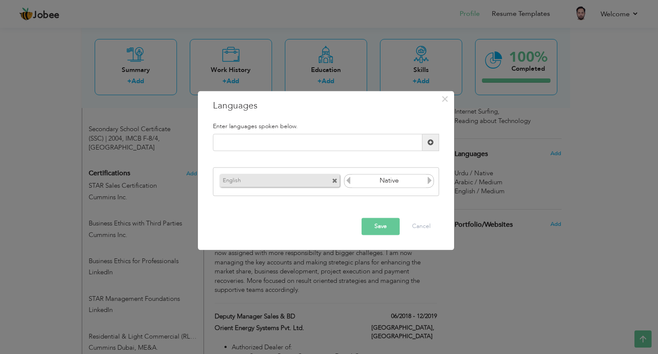
click at [335, 182] on span at bounding box center [335, 181] width 6 height 6
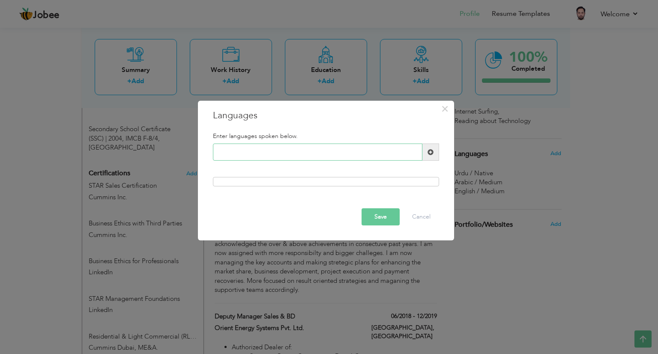
click at [294, 159] on input "text" at bounding box center [317, 151] width 209 height 17
type input "Hindi"
click at [425, 152] on span at bounding box center [430, 151] width 17 height 17
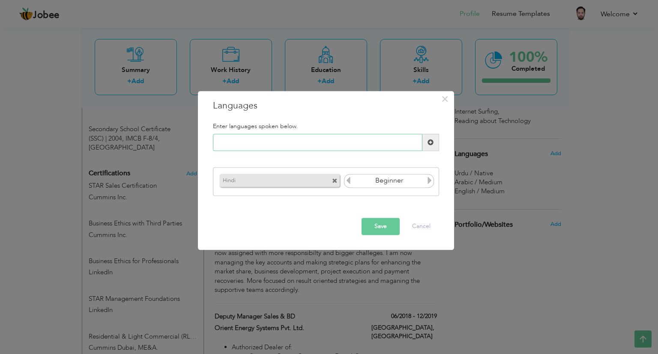
click at [278, 140] on input "text" at bounding box center [317, 142] width 209 height 17
type input "Urdu"
click at [428, 143] on span at bounding box center [430, 142] width 6 height 6
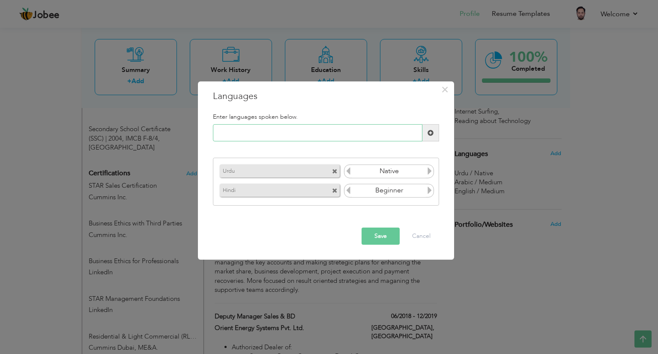
click at [266, 133] on input "text" at bounding box center [317, 132] width 209 height 17
type input "Arabic"
click at [430, 134] on span at bounding box center [430, 133] width 6 height 6
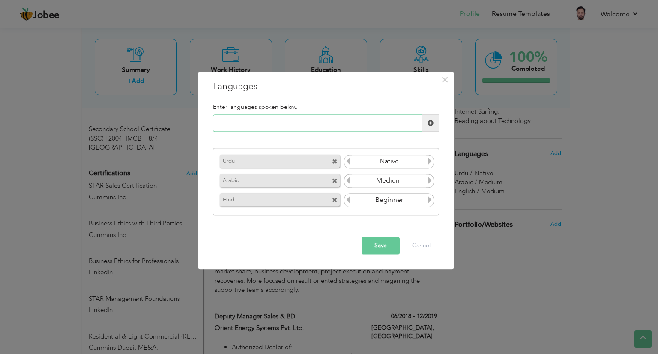
click at [251, 120] on input "text" at bounding box center [317, 123] width 209 height 17
type input "English"
click at [379, 244] on button "Save" at bounding box center [380, 245] width 38 height 17
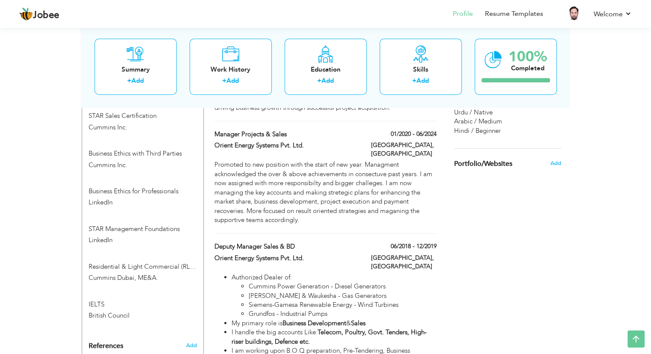
scroll to position [557, 0]
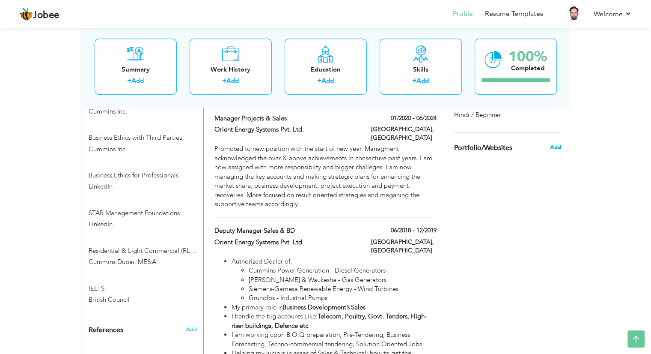
click at [555, 145] on span "Add" at bounding box center [555, 147] width 11 height 8
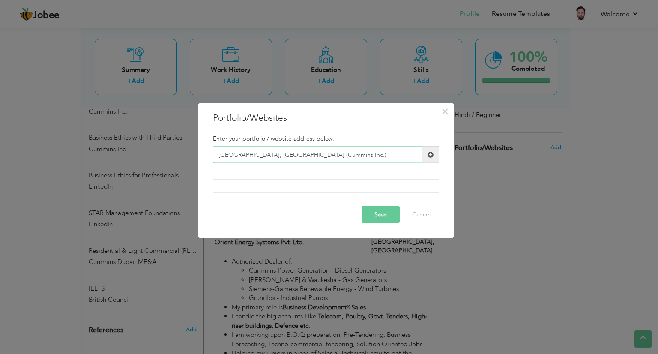
type input "[GEOGRAPHIC_DATA], [GEOGRAPHIC_DATA] (Cummins Inc.)"
click at [428, 151] on span at bounding box center [430, 154] width 6 height 6
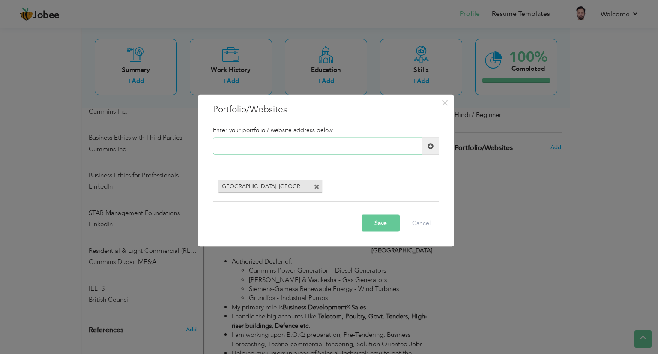
click at [371, 144] on input "text" at bounding box center [317, 145] width 209 height 17
type input "[GEOGRAPHIC_DATA] ([GEOGRAPHIC_DATA], Cummins School of Learning [GEOGRAPHIC_DA…"
click at [427, 147] on span at bounding box center [430, 145] width 17 height 17
click at [368, 149] on input "text" at bounding box center [317, 145] width 209 height 17
type input "China, Wuhan (Cummins Power Generation Factory)"
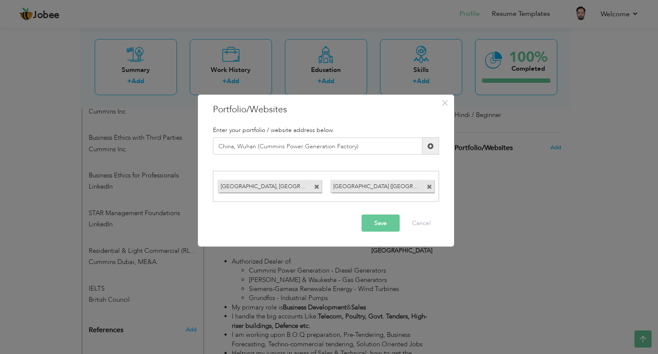
click at [377, 219] on button "Save" at bounding box center [380, 222] width 38 height 17
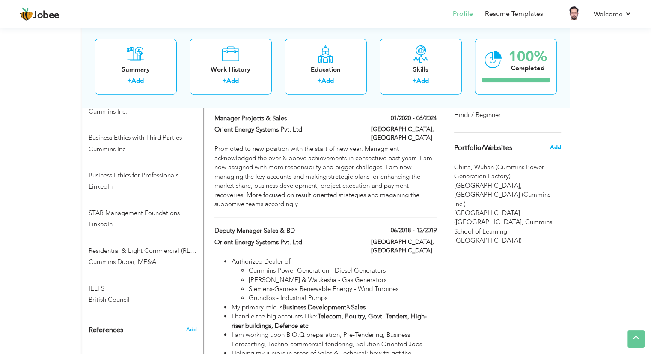
click at [555, 149] on span "Add" at bounding box center [555, 147] width 11 height 8
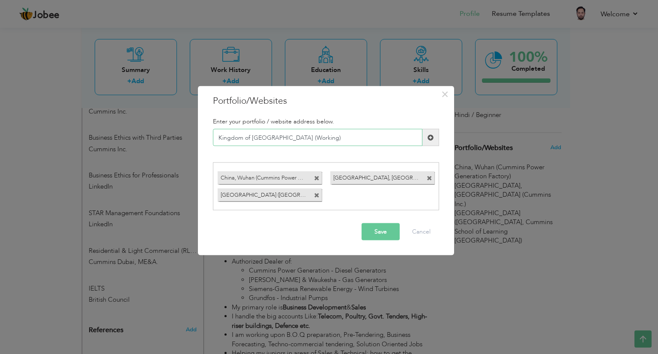
type input "Kingdom of [GEOGRAPHIC_DATA] (Working)"
click at [378, 230] on button "Save" at bounding box center [380, 231] width 38 height 17
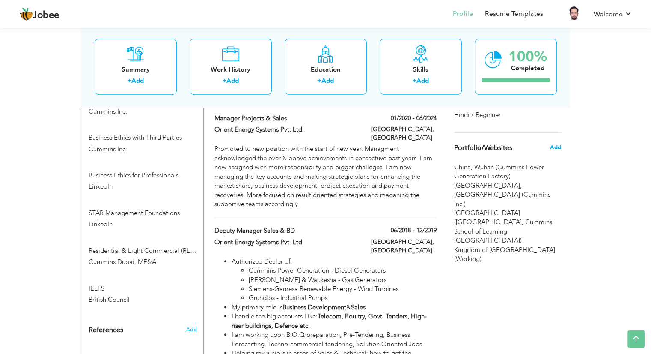
click at [553, 144] on span "Add" at bounding box center [555, 147] width 11 height 8
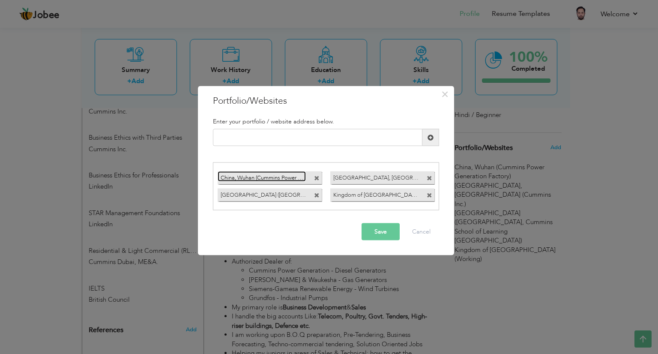
click at [273, 174] on link "China, Wuhan (Cummins Power Generation Factory)" at bounding box center [262, 176] width 89 height 11
click at [272, 175] on link "China, Wuhan (Cummins Power Generation Factory)" at bounding box center [262, 176] width 89 height 11
click at [411, 232] on button "Cancel" at bounding box center [421, 231] width 36 height 17
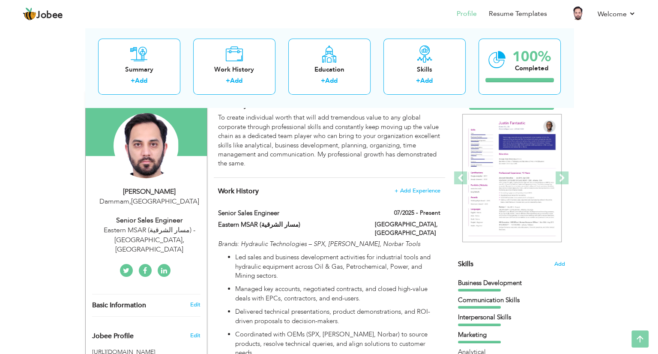
scroll to position [43, 0]
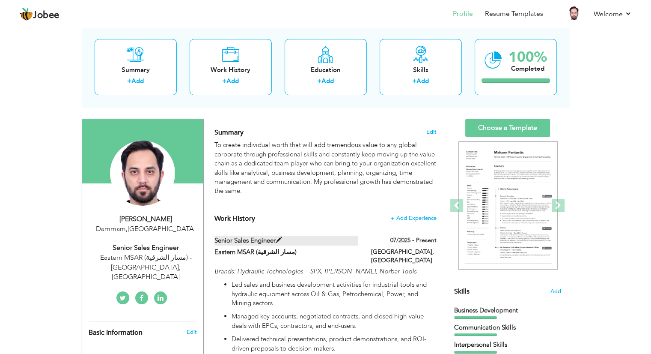
click at [284, 238] on label "Senior Sales Engineer" at bounding box center [287, 240] width 144 height 9
type input "Senior Sales Engineer"
type input "Eastern MSAR (مسار الشرقية)"
type input "07/2025"
type input "[GEOGRAPHIC_DATA]"
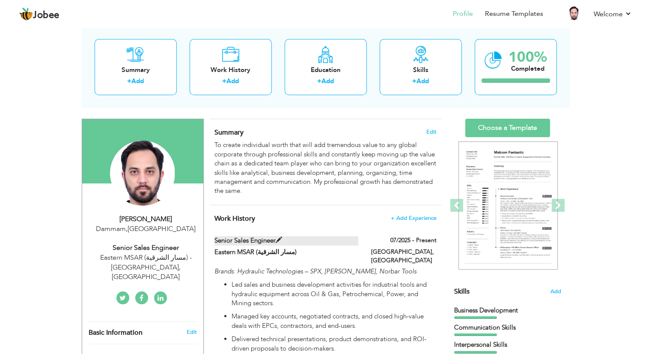
type input "Dammam"
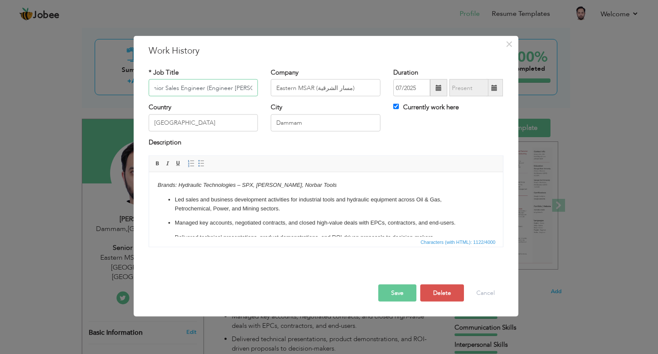
scroll to position [0, 9]
click at [206, 88] on input "Senior Sales Engineer (Engineer Iqamah)" at bounding box center [204, 87] width 110 height 17
type input "Senior Sales Engineer (on Engineer Iqamah)"
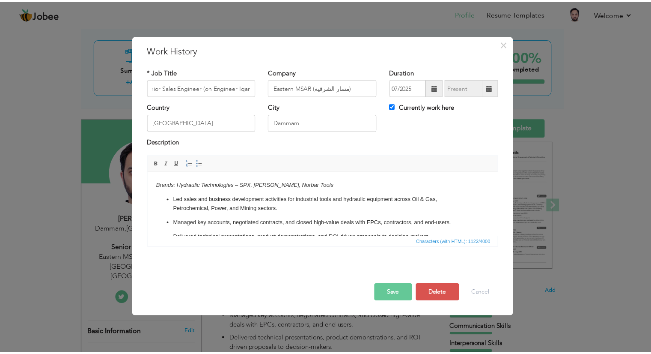
scroll to position [0, 0]
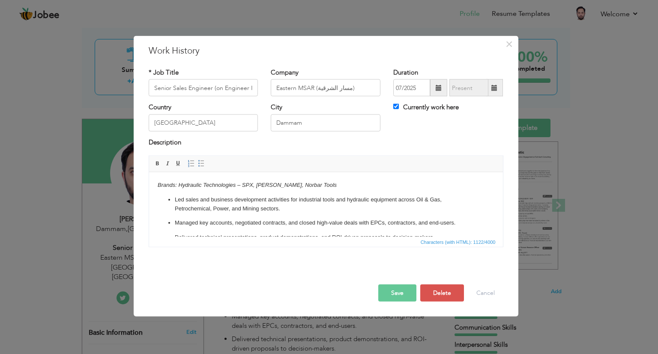
click at [385, 288] on button "Save" at bounding box center [397, 292] width 38 height 17
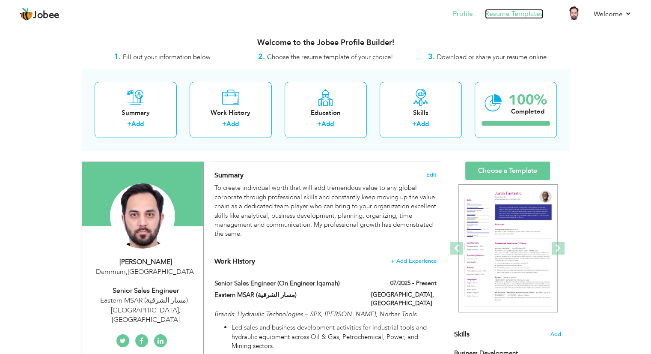
click at [532, 11] on link "Resume Templates" at bounding box center [514, 14] width 58 height 10
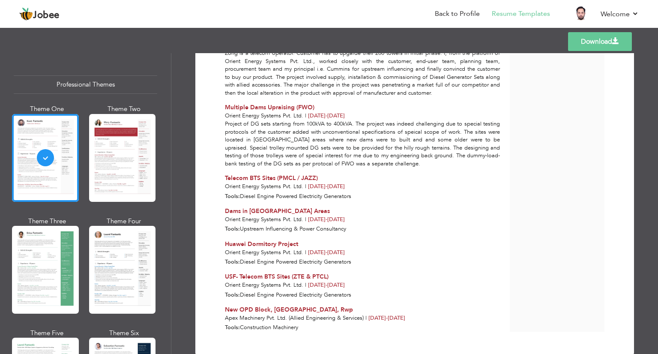
scroll to position [1380, 0]
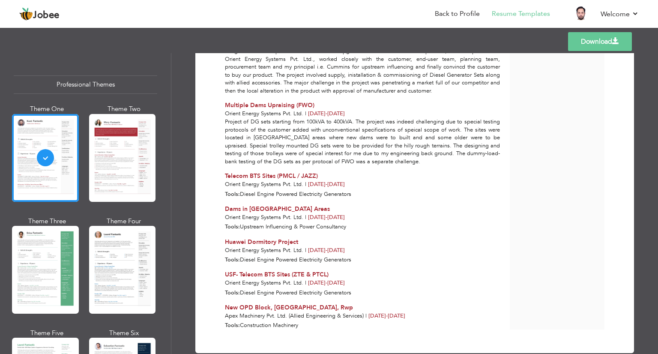
click at [579, 40] on link "Download" at bounding box center [600, 41] width 64 height 19
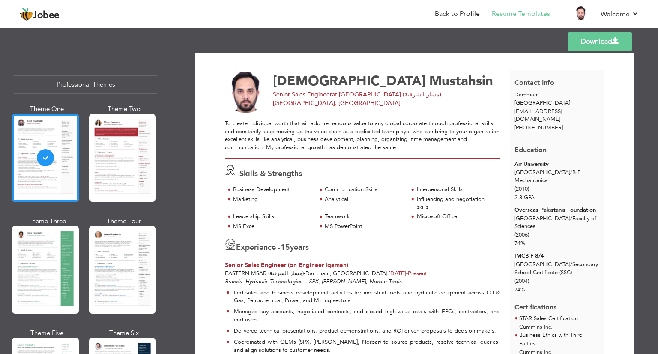
scroll to position [0, 0]
